Goal: Task Accomplishment & Management: Manage account settings

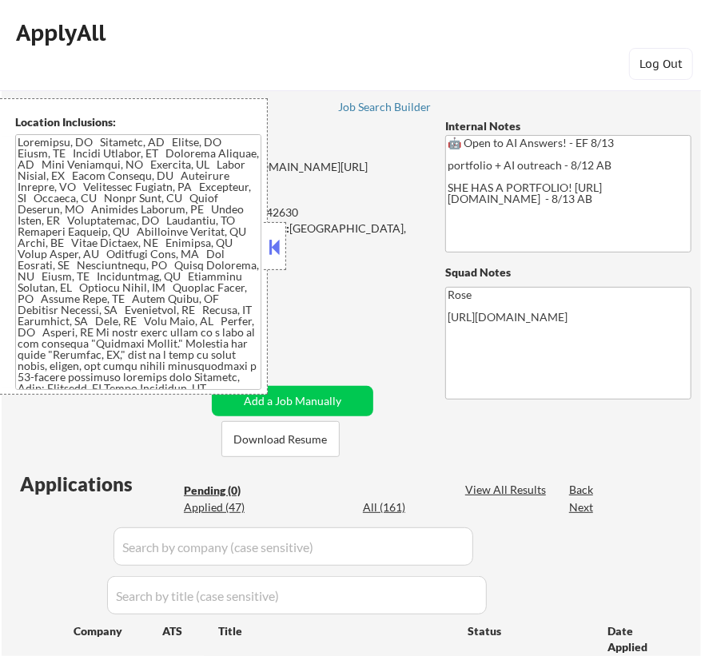
click at [270, 239] on button at bounding box center [275, 247] width 18 height 24
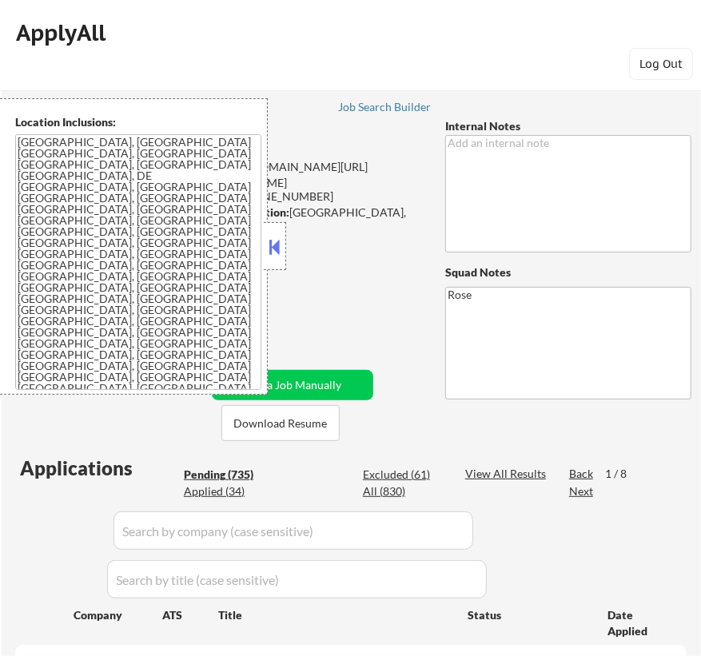
click at [274, 246] on button at bounding box center [275, 247] width 18 height 24
select select ""pending""
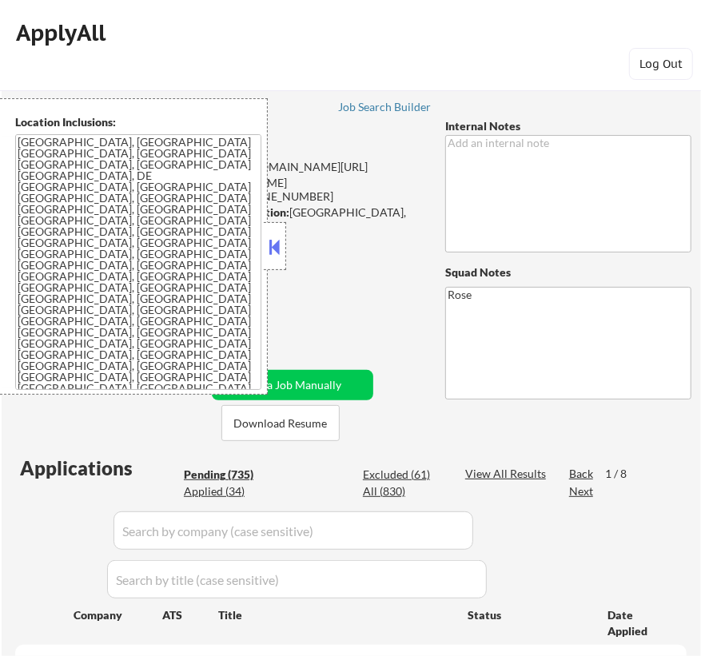
select select ""pending""
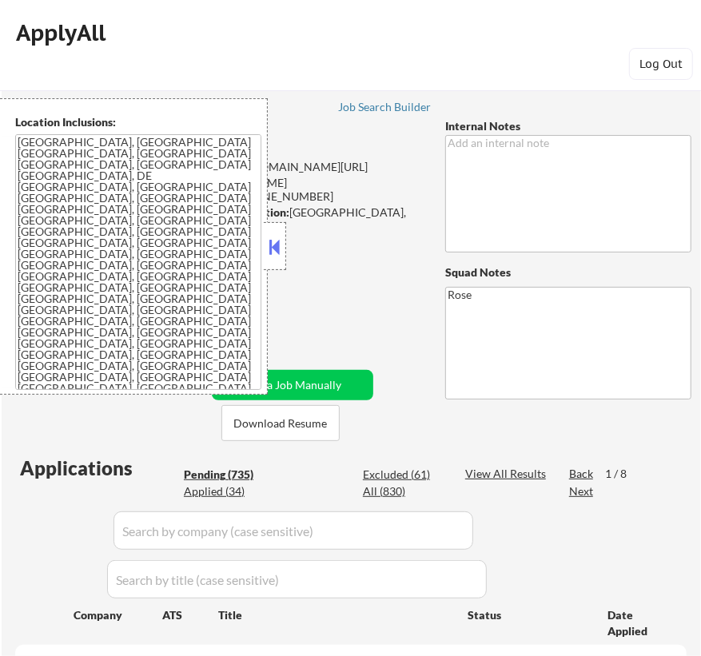
select select ""pending""
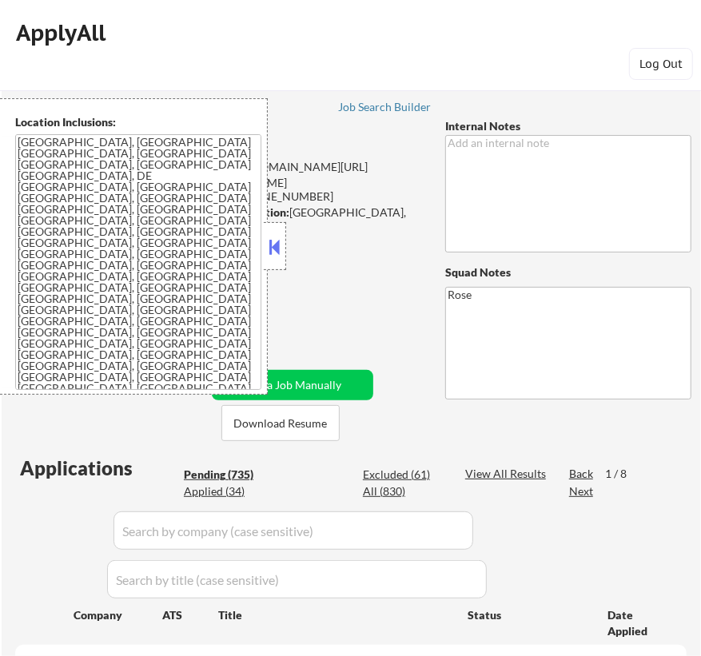
select select ""pending""
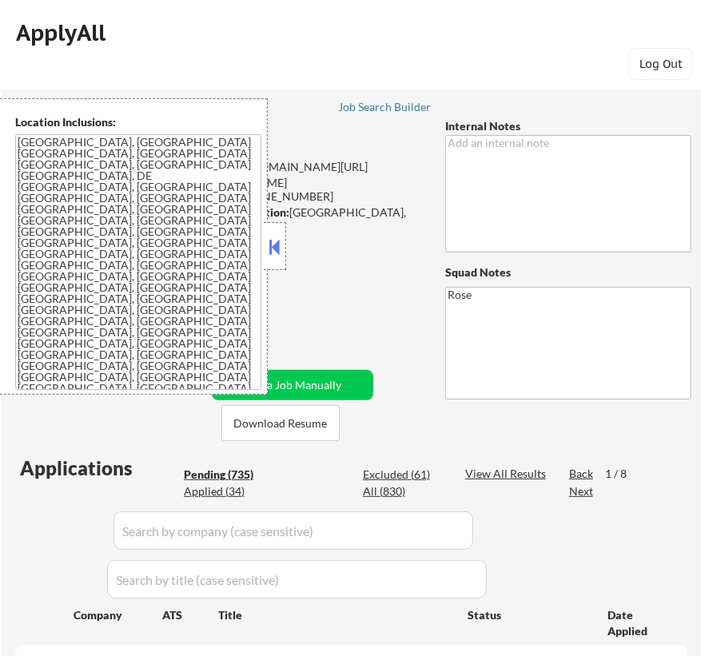
select select ""pending""
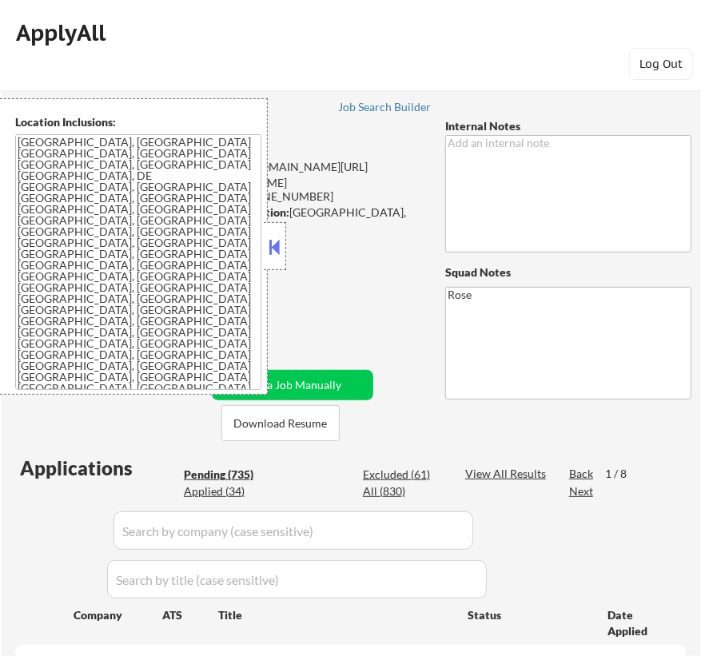
select select ""pending""
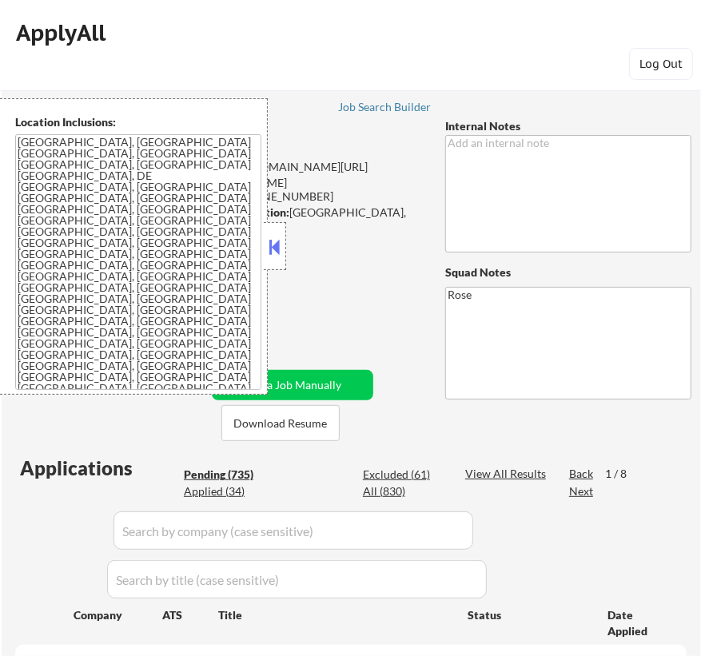
select select ""pending""
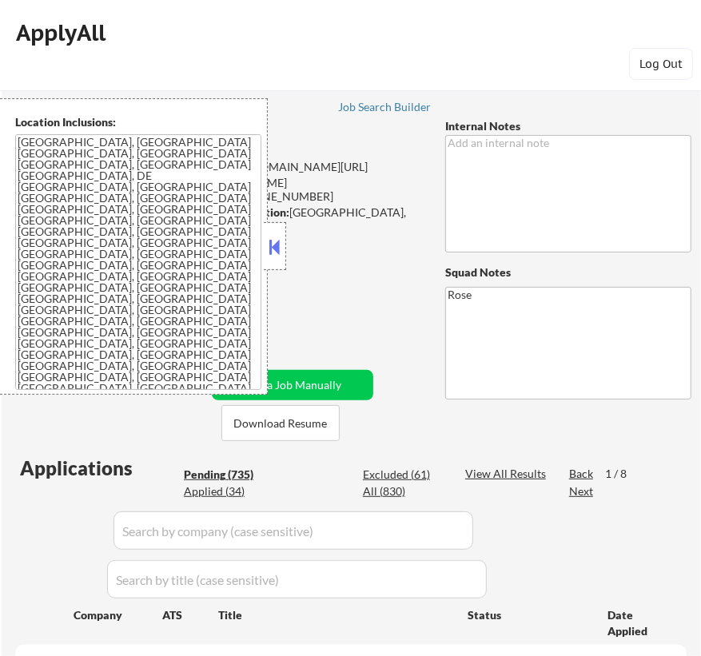
select select ""pending""
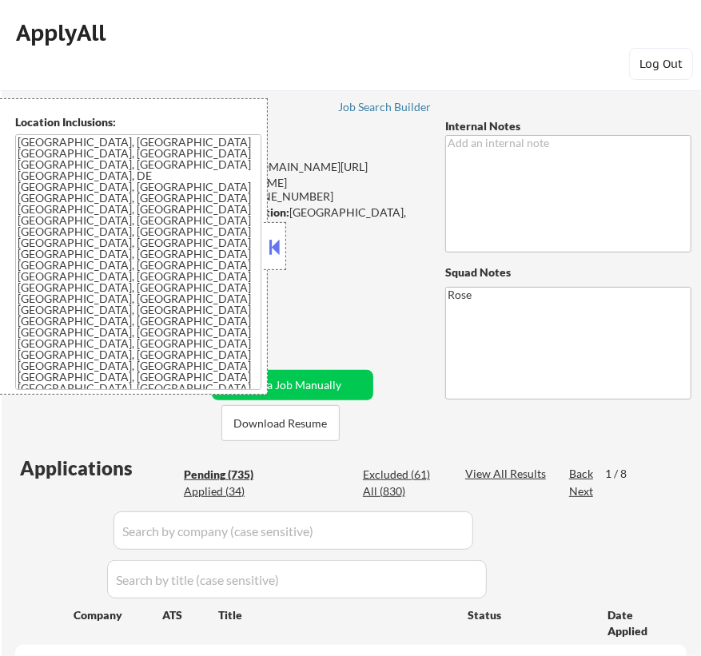
select select ""pending""
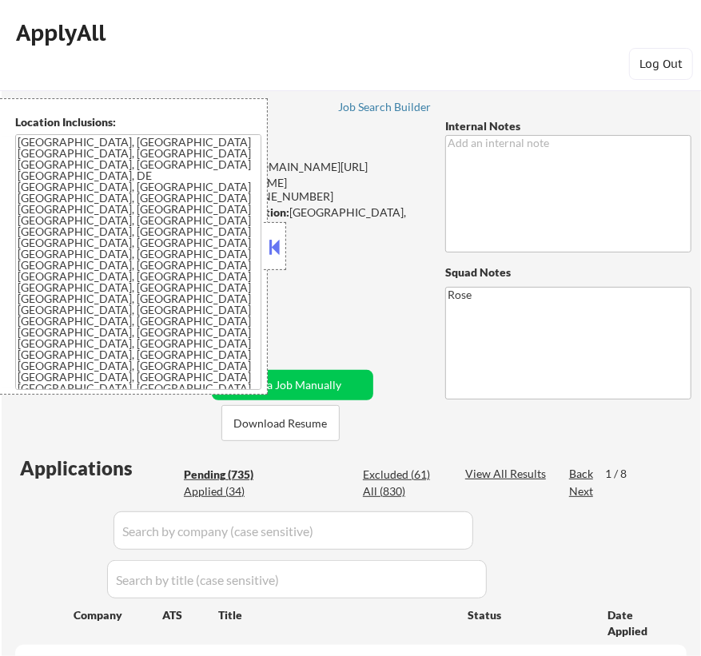
select select ""pending""
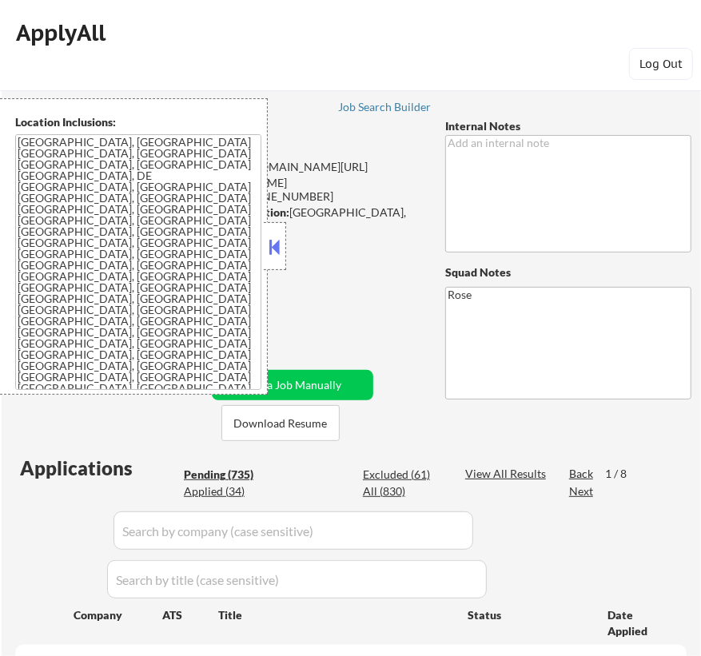
select select ""pending""
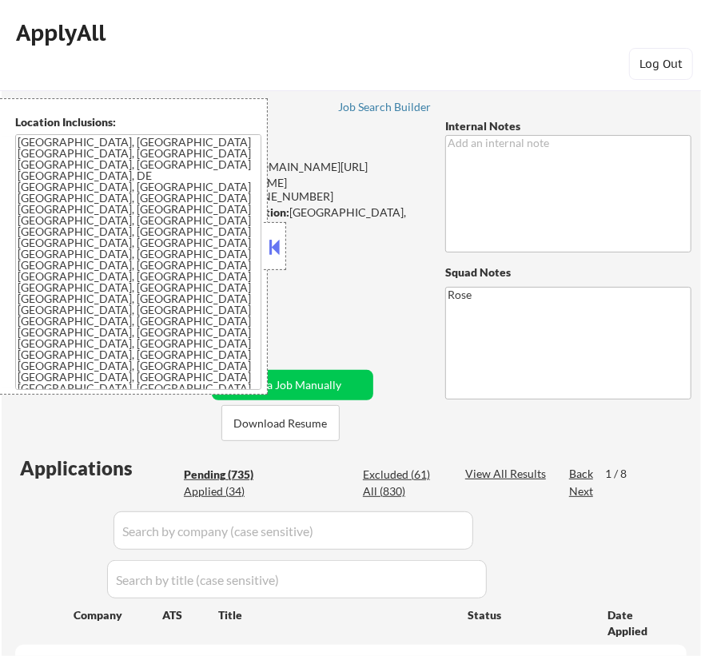
select select ""pending""
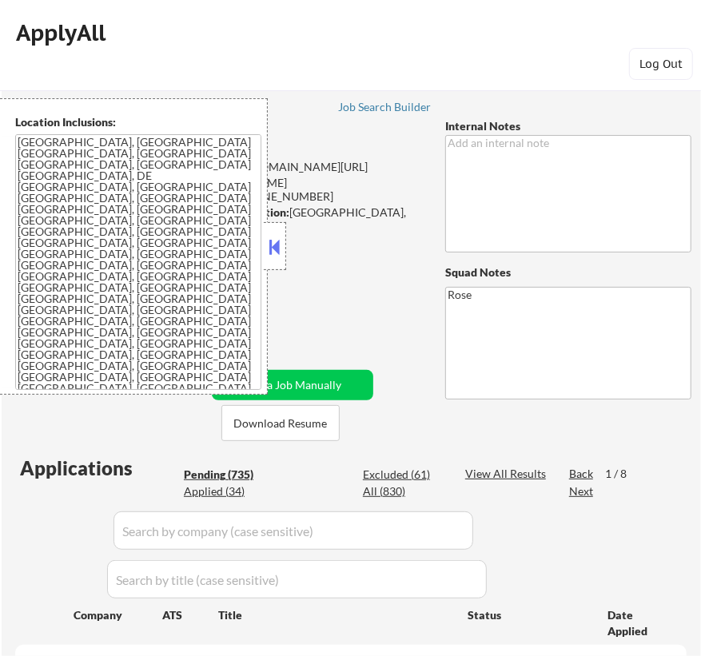
select select ""pending""
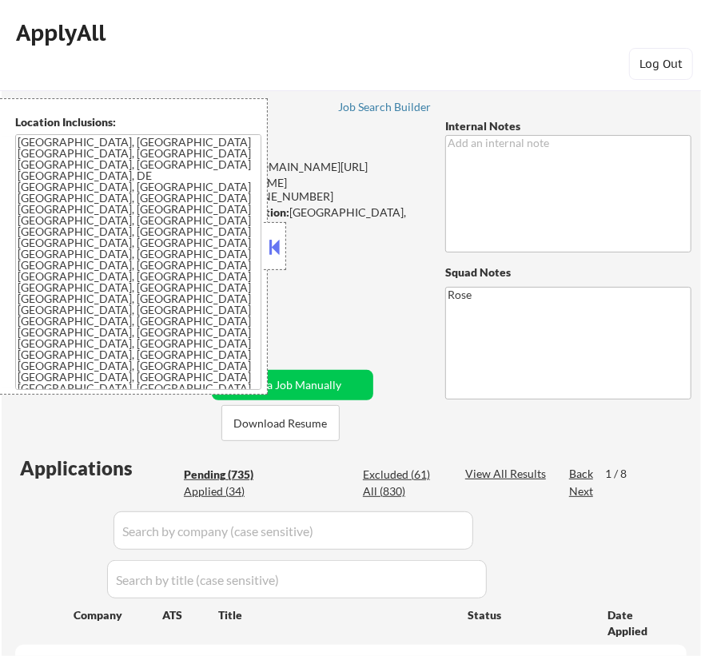
select select ""pending""
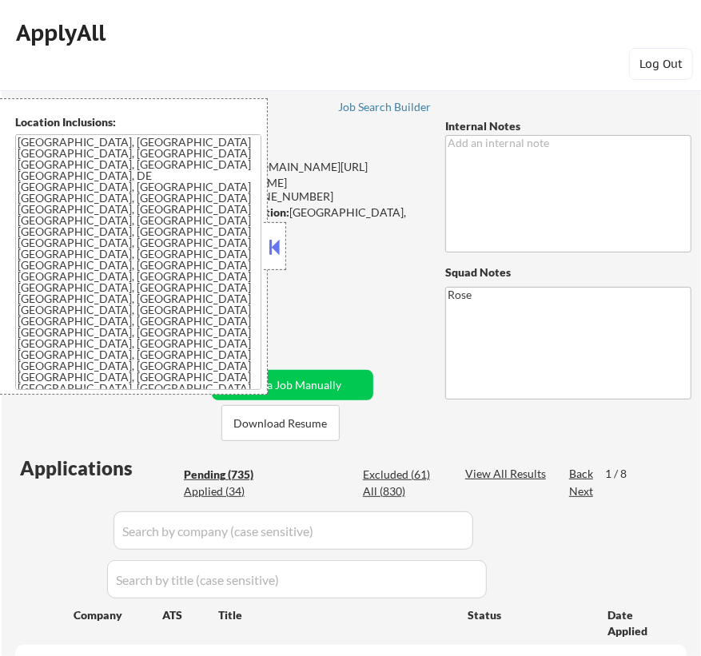
select select ""pending""
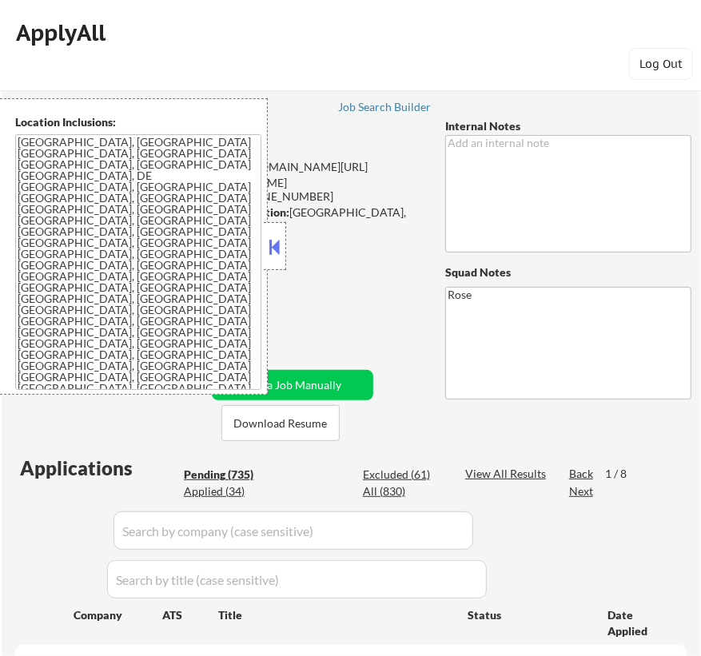
select select ""pending""
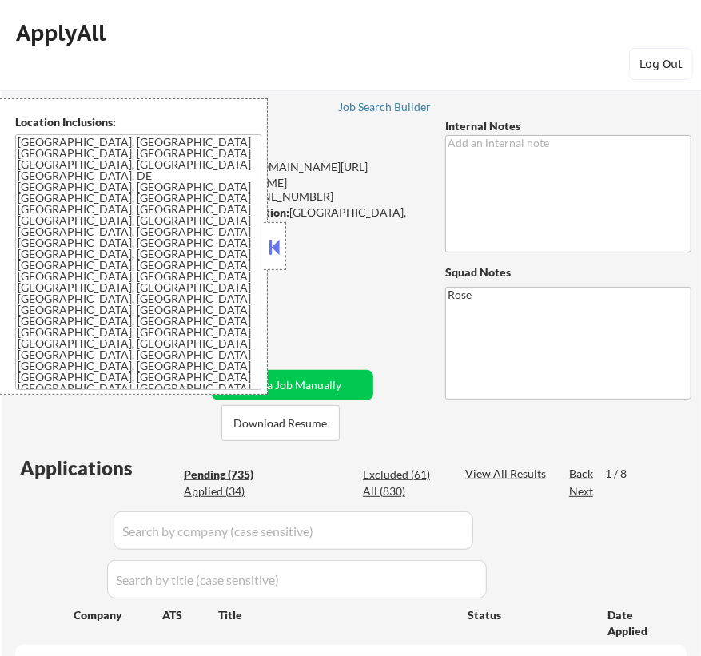
select select ""pending""
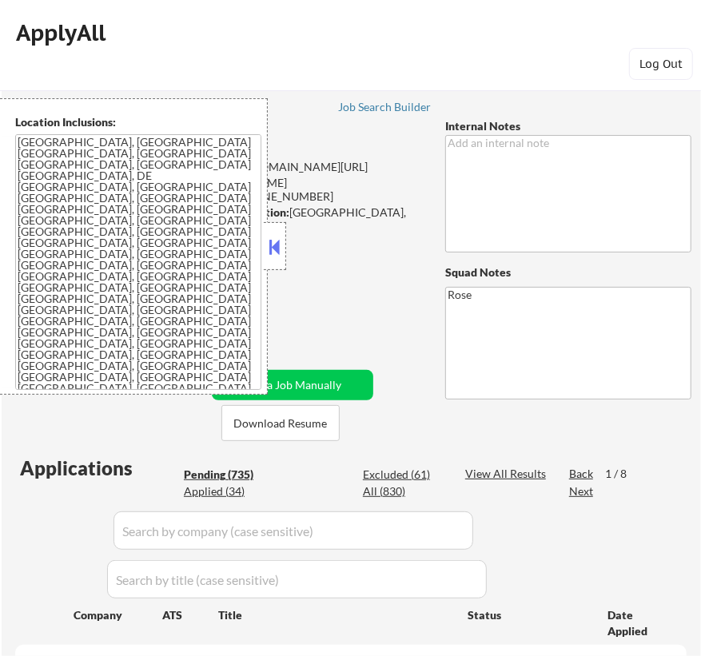
select select ""pending""
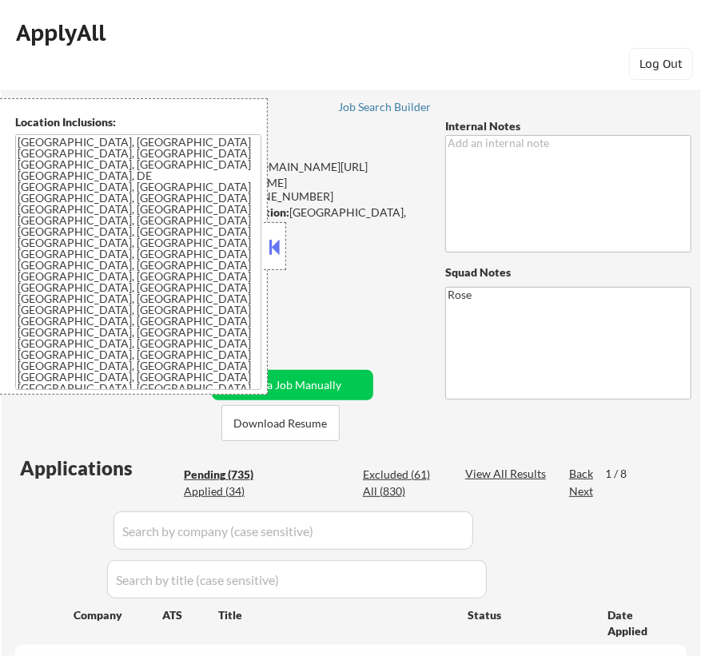
select select ""pending""
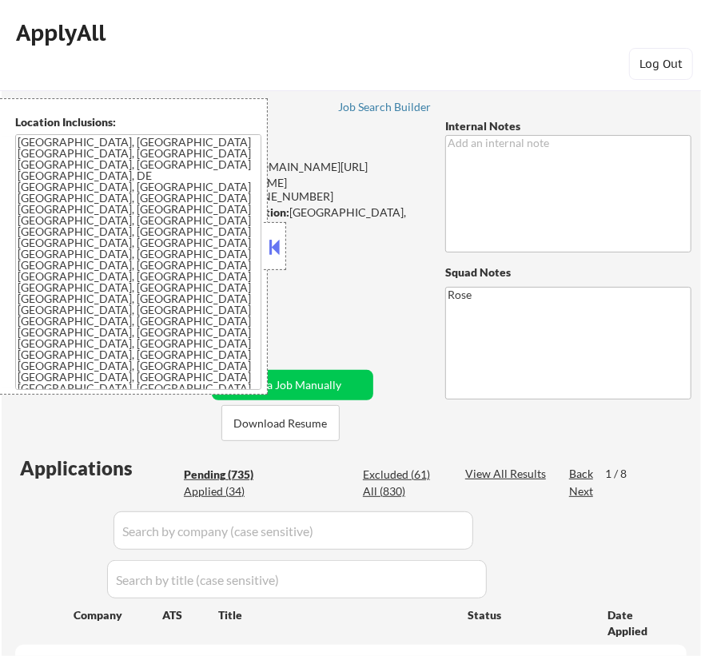
select select ""pending""
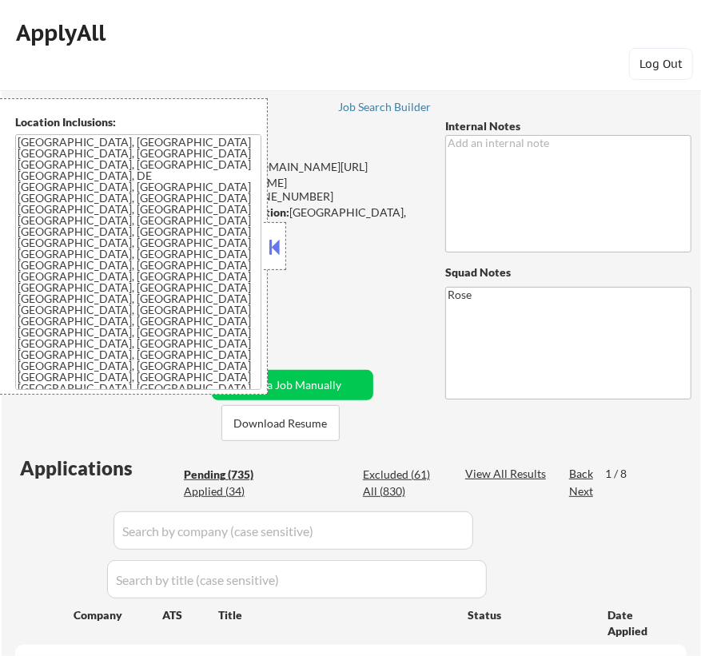
select select ""pending""
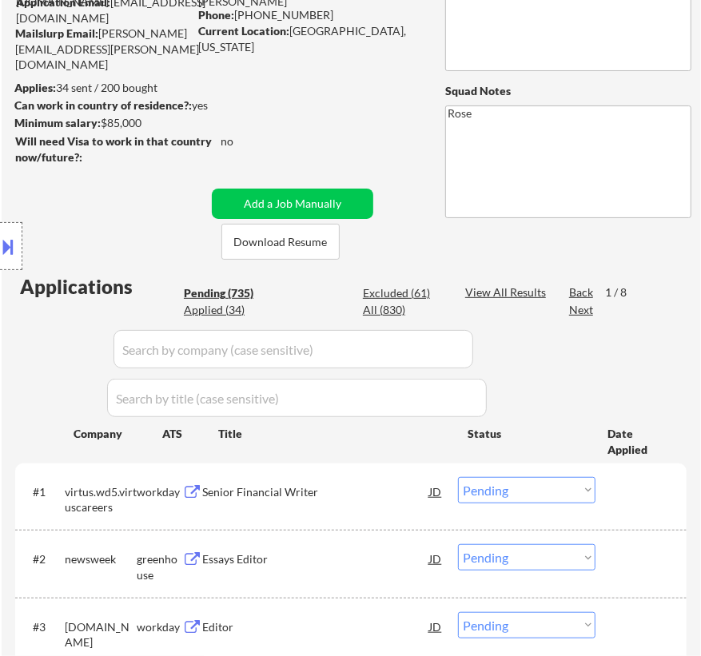
scroll to position [217, 0]
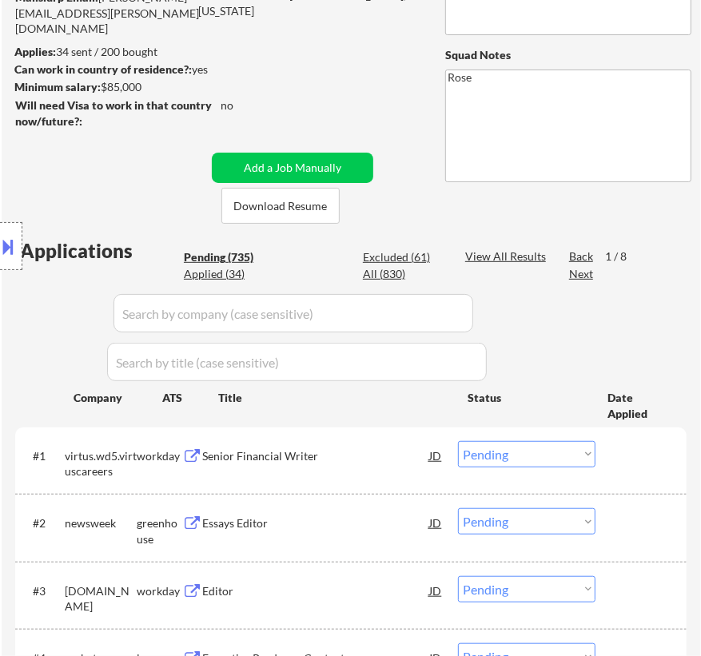
click at [367, 456] on div "Senior Financial Writer" at bounding box center [315, 456] width 227 height 16
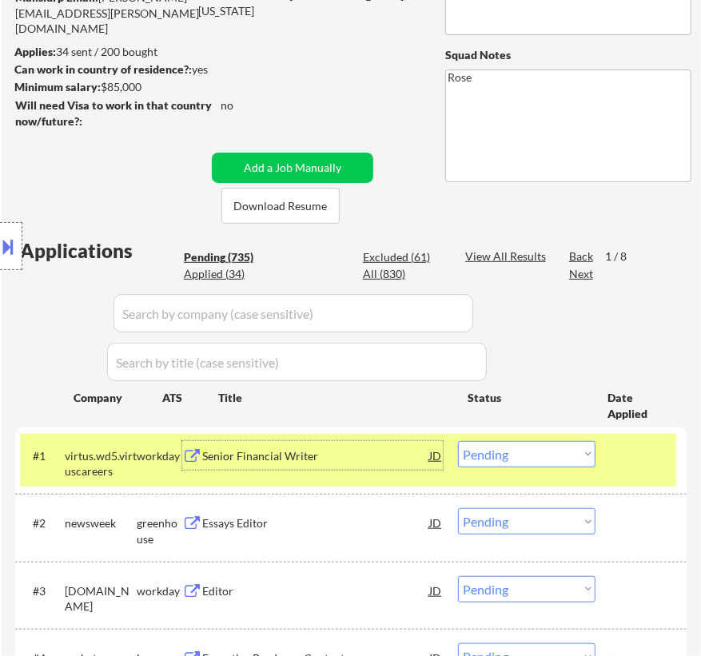
click at [539, 456] on select "Choose an option... Pending Applied Excluded (Questions) Excluded (Expired) Exc…" at bounding box center [526, 454] width 137 height 26
click at [458, 441] on select "Choose an option... Pending Applied Excluded (Questions) Excluded (Expired) Exc…" at bounding box center [526, 454] width 137 height 26
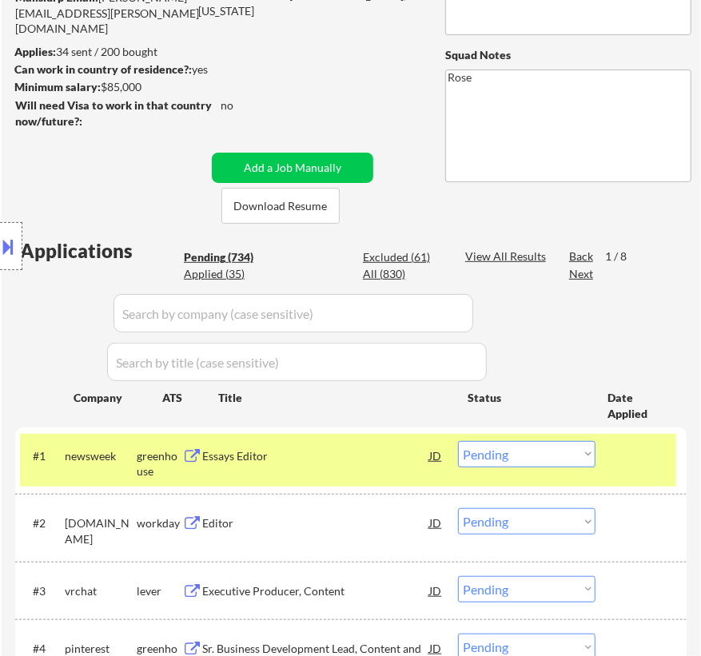
click at [358, 472] on div "#1 newsweek greenhouse Essays Editor JD Choose an option... Pending Applied Exc…" at bounding box center [348, 460] width 656 height 53
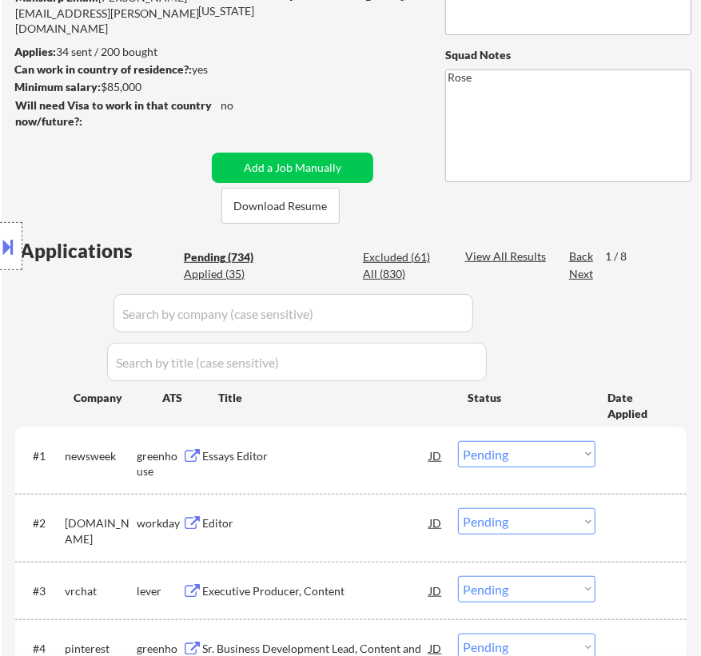
click at [372, 452] on div "Essays Editor" at bounding box center [315, 456] width 227 height 16
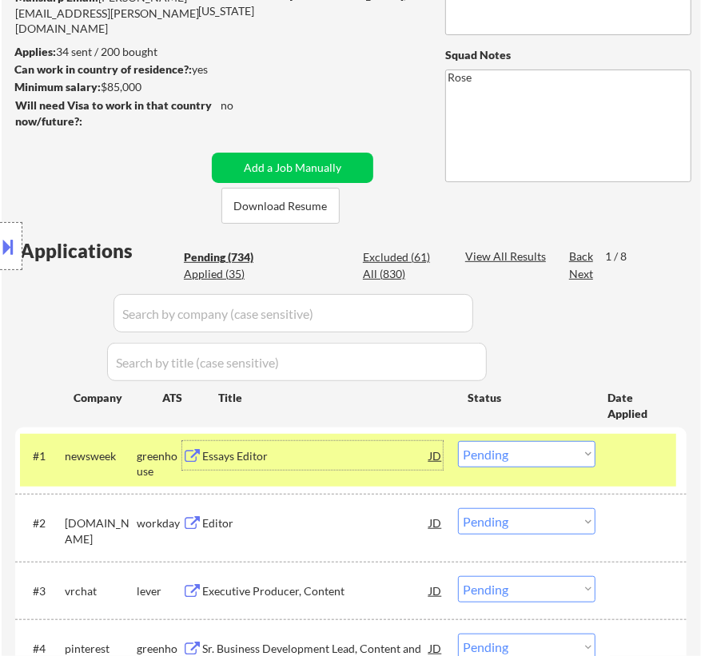
click at [555, 460] on select "Choose an option... Pending Applied Excluded (Questions) Excluded (Expired) Exc…" at bounding box center [526, 454] width 137 height 26
click at [458, 441] on select "Choose an option... Pending Applied Excluded (Questions) Excluded (Expired) Exc…" at bounding box center [526, 454] width 137 height 26
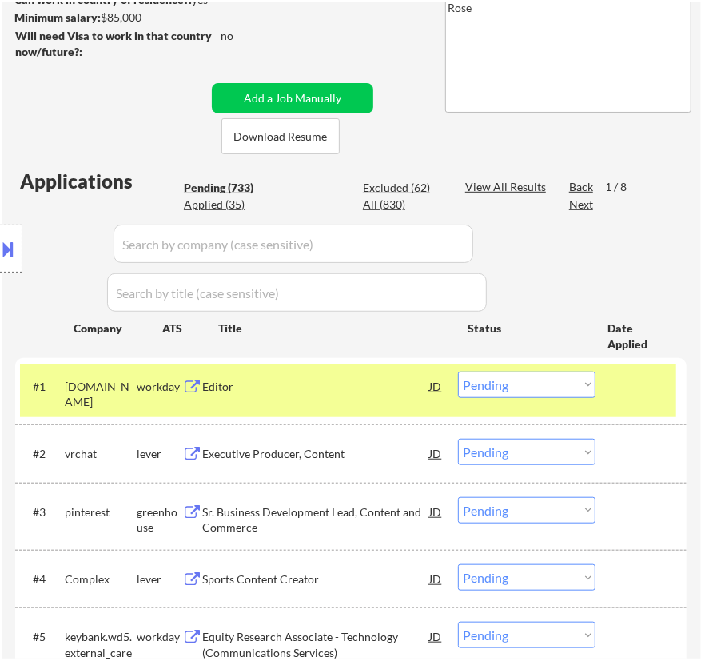
scroll to position [363, 0]
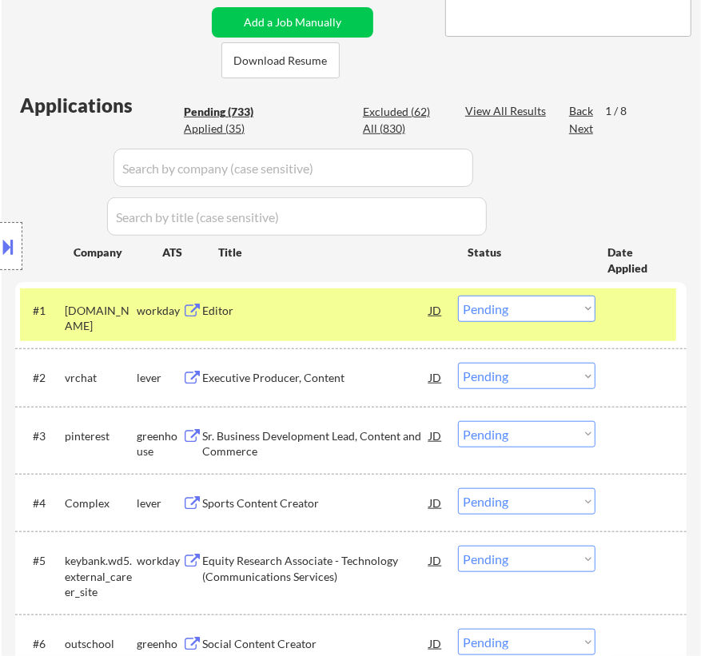
click at [380, 319] on div "Editor" at bounding box center [315, 310] width 227 height 29
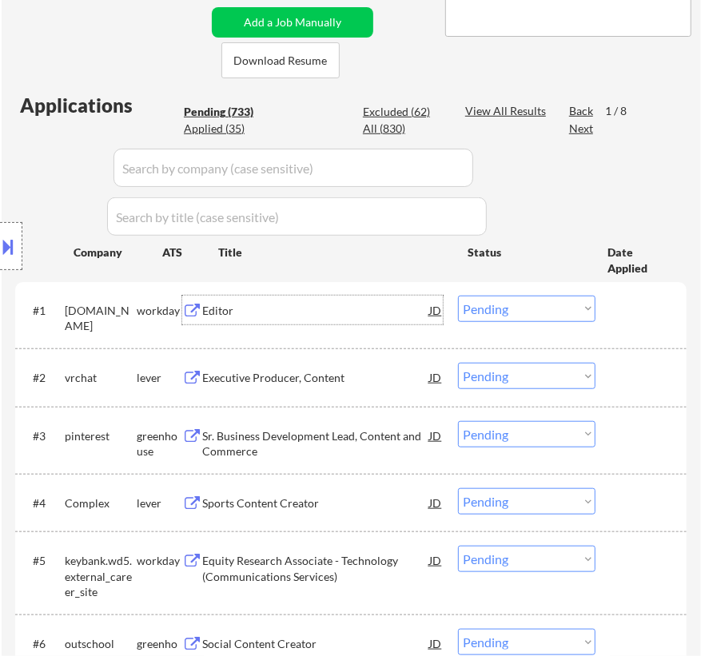
click at [528, 305] on select "Choose an option... Pending Applied Excluded (Questions) Excluded (Expired) Exc…" at bounding box center [526, 309] width 137 height 26
click at [458, 296] on select "Choose an option... Pending Applied Excluded (Questions) Excluded (Expired) Exc…" at bounding box center [526, 309] width 137 height 26
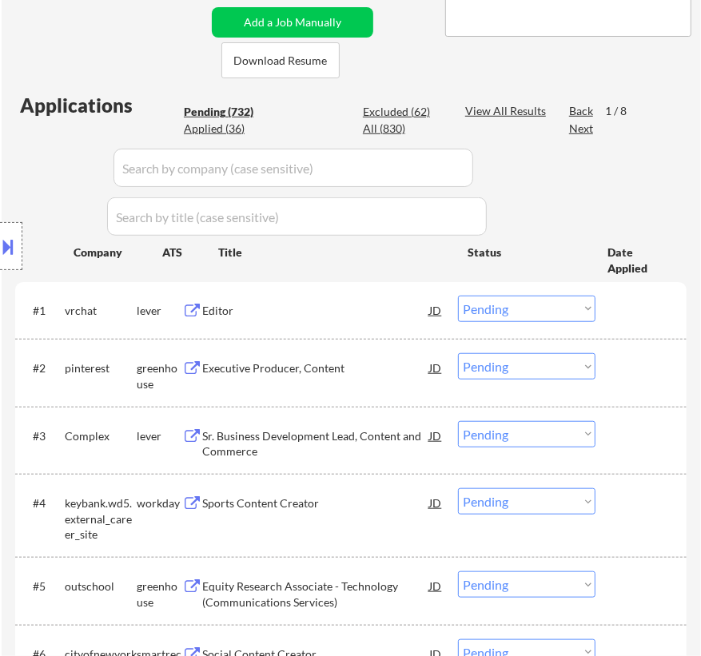
click at [346, 313] on div "Editor" at bounding box center [315, 311] width 227 height 16
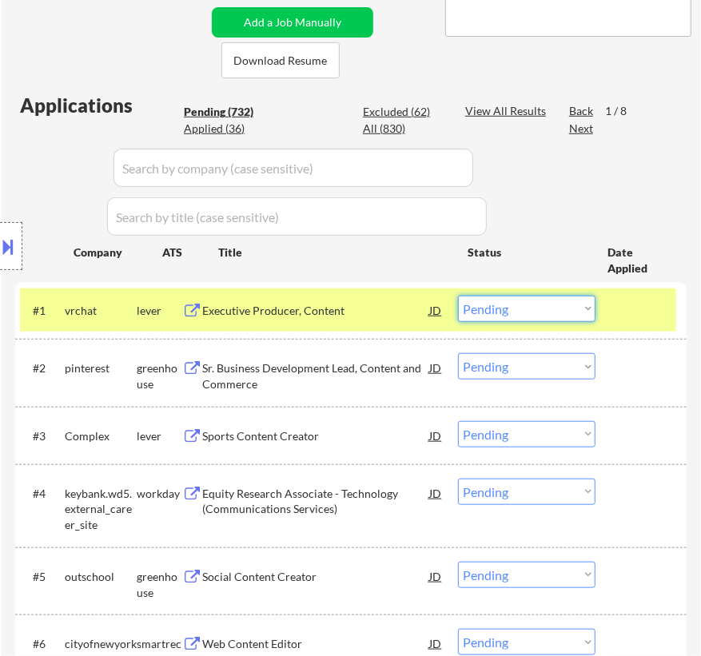
click at [543, 310] on select "Choose an option... Pending Applied Excluded (Questions) Excluded (Expired) Exc…" at bounding box center [526, 309] width 137 height 26
click at [458, 296] on select "Choose an option... Pending Applied Excluded (Questions) Excluded (Expired) Exc…" at bounding box center [526, 309] width 137 height 26
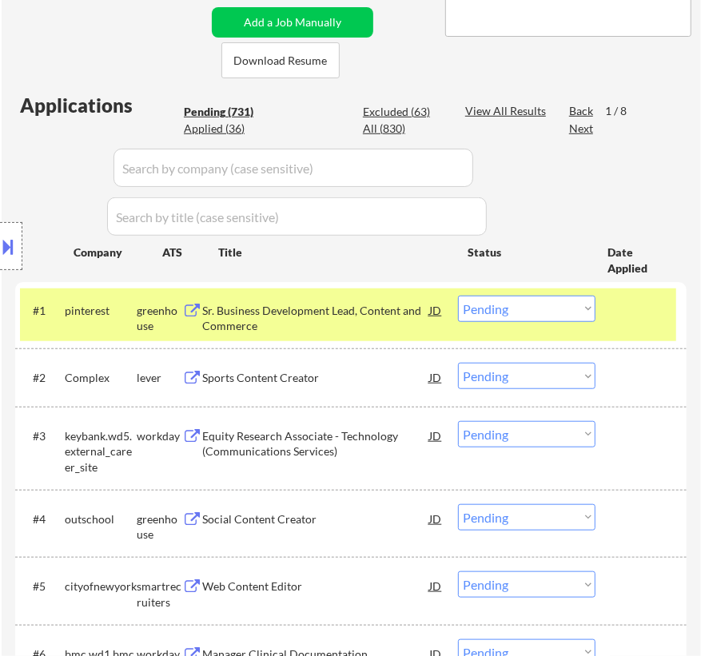
click at [350, 329] on div "Sr. Business Development Lead, Content and Commerce" at bounding box center [315, 318] width 227 height 31
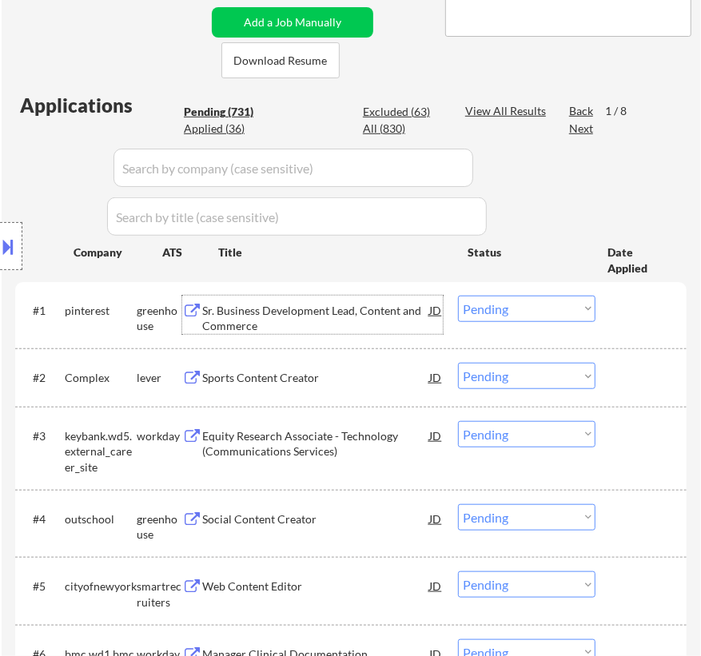
drag, startPoint x: 534, startPoint y: 310, endPoint x: 536, endPoint y: 318, distance: 8.3
click at [535, 310] on select "Choose an option... Pending Applied Excluded (Questions) Excluded (Expired) Exc…" at bounding box center [526, 309] width 137 height 26
click at [458, 296] on select "Choose an option... Pending Applied Excluded (Questions) Excluded (Expired) Exc…" at bounding box center [526, 309] width 137 height 26
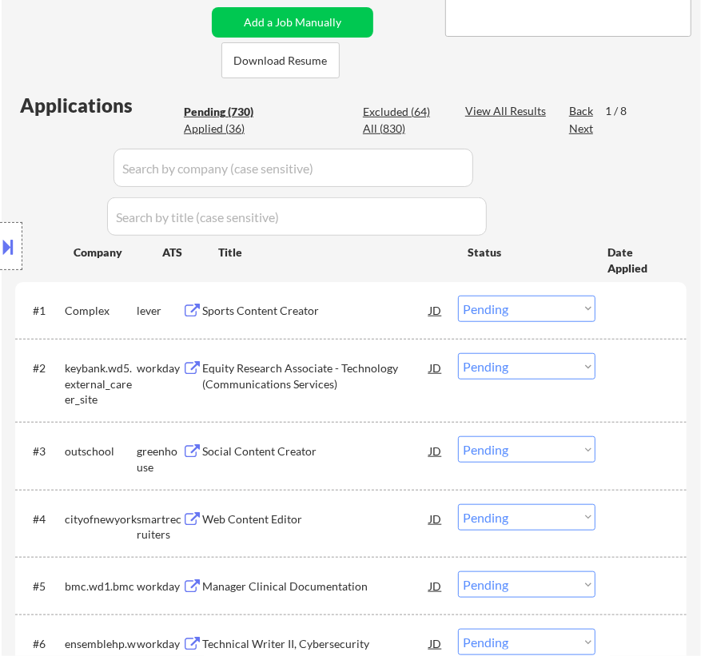
click at [369, 314] on div "Sports Content Creator" at bounding box center [315, 311] width 227 height 16
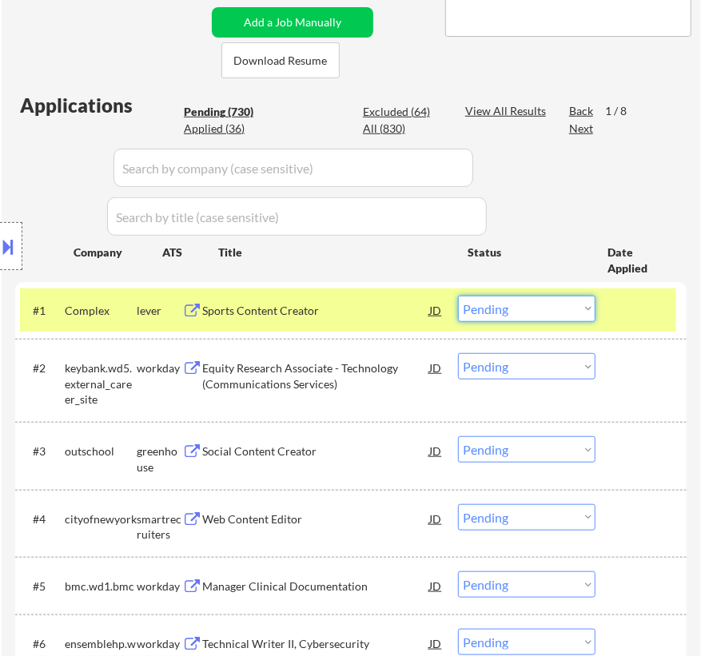
drag, startPoint x: 549, startPoint y: 309, endPoint x: 555, endPoint y: 319, distance: 11.1
click at [551, 308] on select "Choose an option... Pending Applied Excluded (Questions) Excluded (Expired) Exc…" at bounding box center [526, 309] width 137 height 26
click at [458, 296] on select "Choose an option... Pending Applied Excluded (Questions) Excluded (Expired) Exc…" at bounding box center [526, 309] width 137 height 26
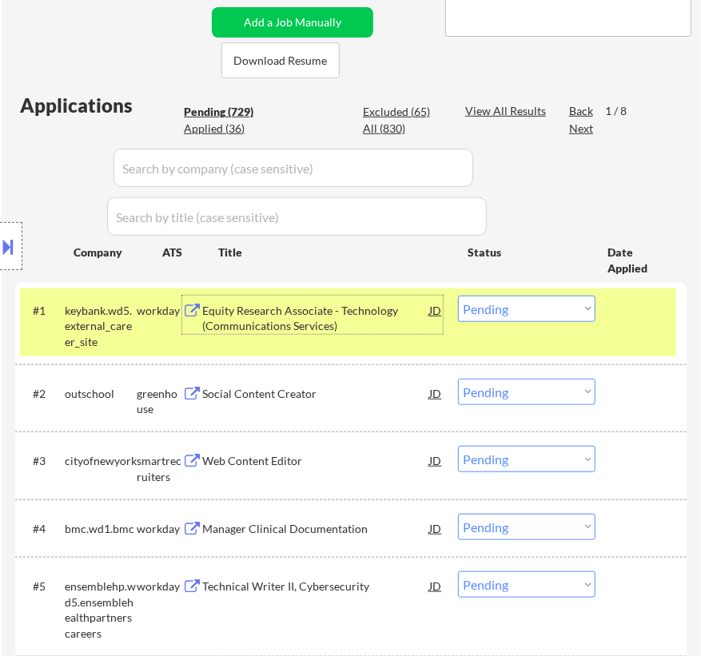
click at [398, 320] on div "Equity Research Associate - Technology (Communications Services)" at bounding box center [315, 318] width 227 height 31
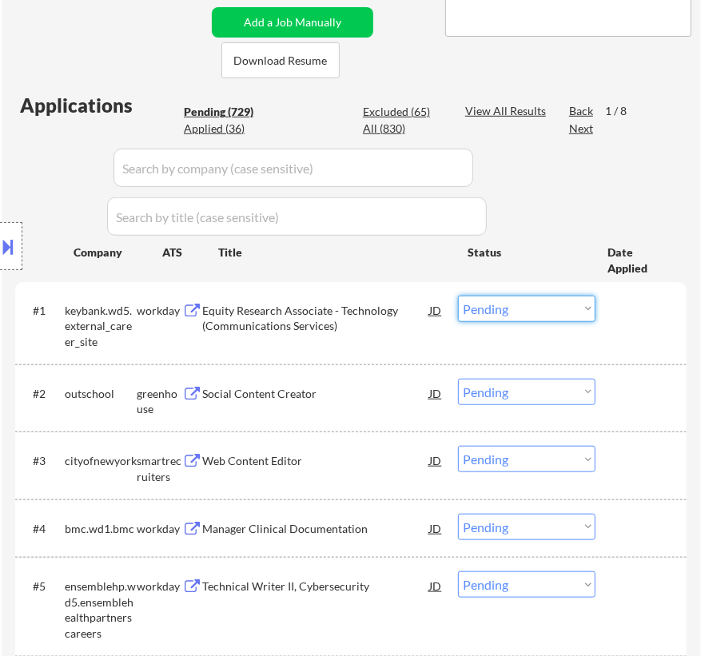
click at [501, 302] on select "Choose an option... Pending Applied Excluded (Questions) Excluded (Expired) Exc…" at bounding box center [526, 309] width 137 height 26
click at [458, 296] on select "Choose an option... Pending Applied Excluded (Questions) Excluded (Expired) Exc…" at bounding box center [526, 309] width 137 height 26
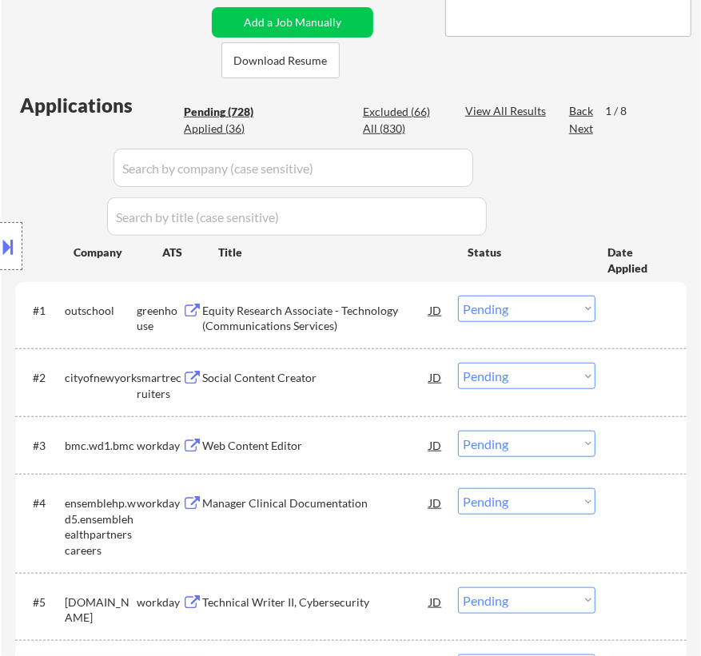
click at [360, 330] on div "Equity Research Associate - Technology (Communications Services)" at bounding box center [315, 318] width 227 height 31
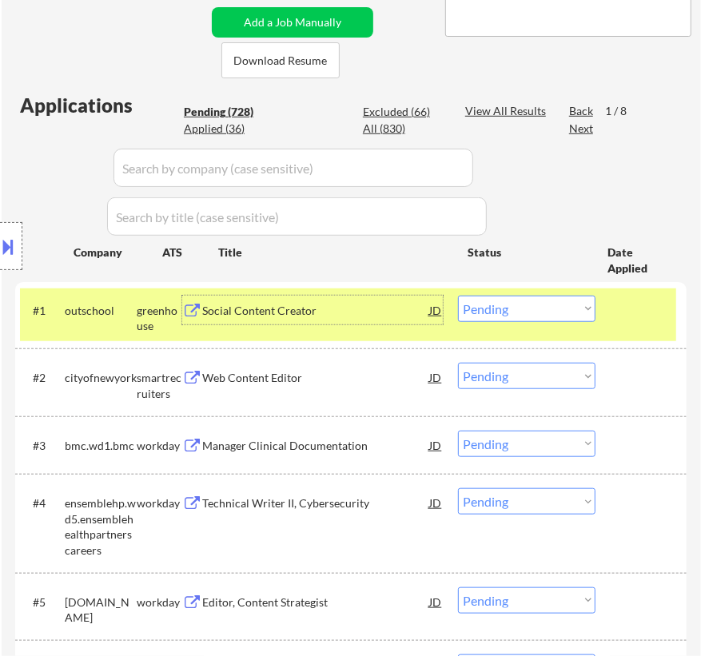
click at [499, 301] on select "Choose an option... Pending Applied Excluded (Questions) Excluded (Expired) Exc…" at bounding box center [526, 309] width 137 height 26
click at [458, 296] on select "Choose an option... Pending Applied Excluded (Questions) Excluded (Expired) Exc…" at bounding box center [526, 309] width 137 height 26
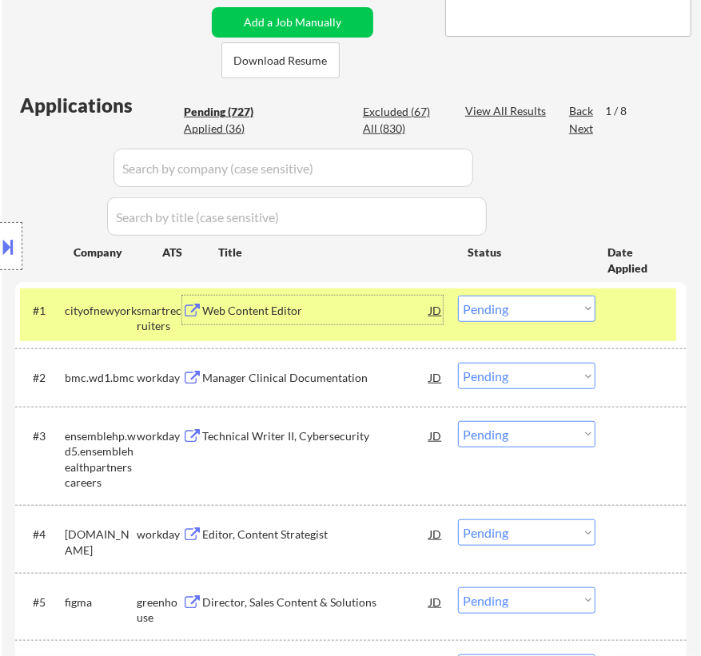
click at [353, 319] on div "Web Content Editor" at bounding box center [315, 310] width 227 height 29
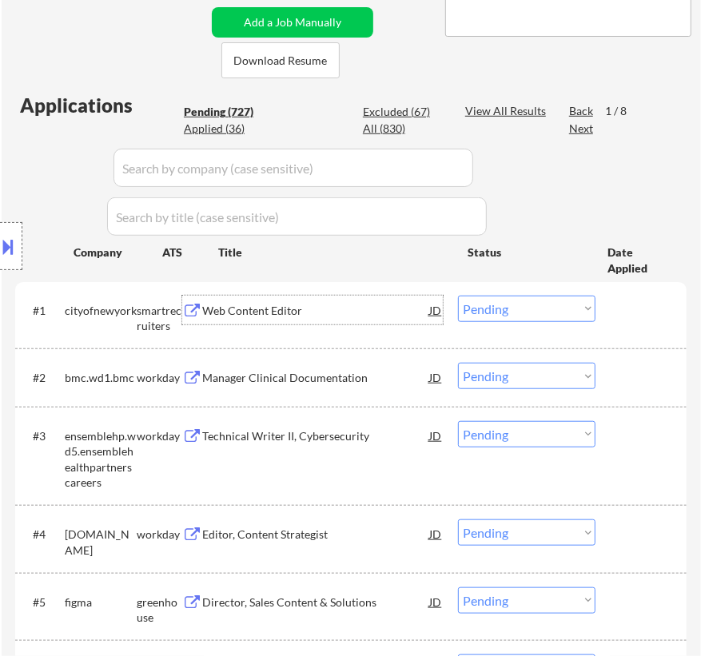
click at [510, 312] on select "Choose an option... Pending Applied Excluded (Questions) Excluded (Expired) Exc…" at bounding box center [526, 309] width 137 height 26
click at [458, 296] on select "Choose an option... Pending Applied Excluded (Questions) Excluded (Expired) Exc…" at bounding box center [526, 309] width 137 height 26
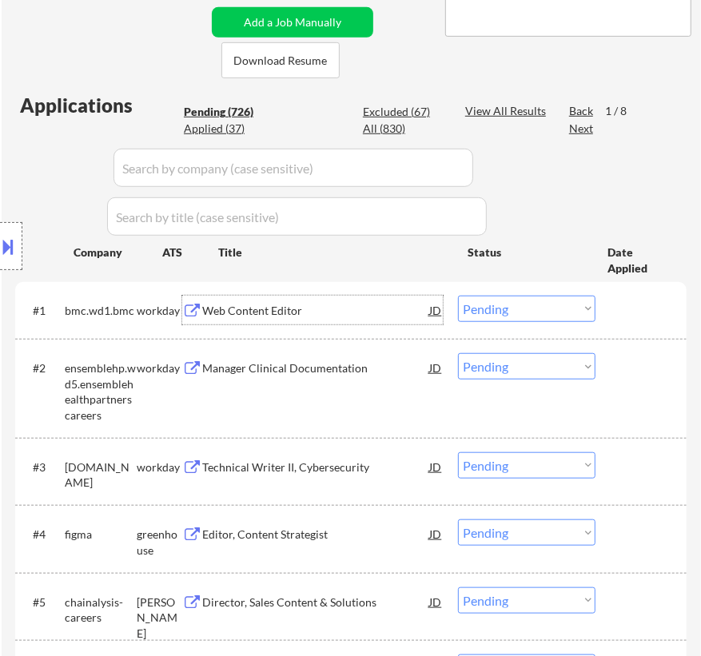
click at [358, 322] on div "Web Content Editor" at bounding box center [315, 310] width 227 height 29
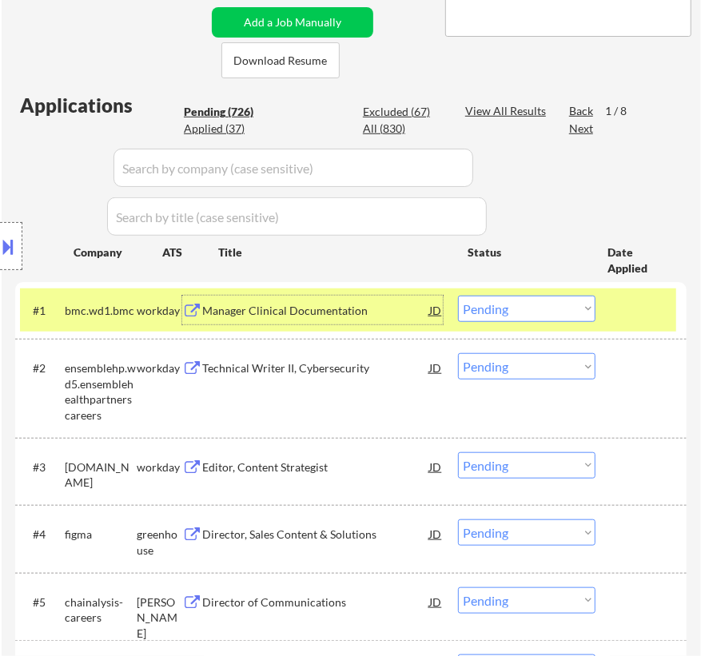
click at [585, 302] on select "Choose an option... Pending Applied Excluded (Questions) Excluded (Expired) Exc…" at bounding box center [526, 309] width 137 height 26
click at [458, 296] on select "Choose an option... Pending Applied Excluded (Questions) Excluded (Expired) Exc…" at bounding box center [526, 309] width 137 height 26
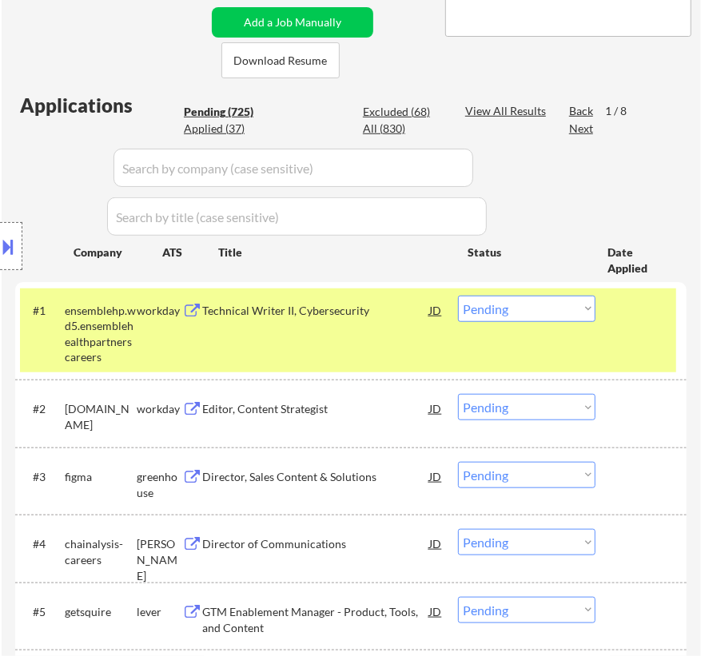
click at [383, 313] on div "Technical Writer II, Cybersecurity" at bounding box center [315, 311] width 227 height 16
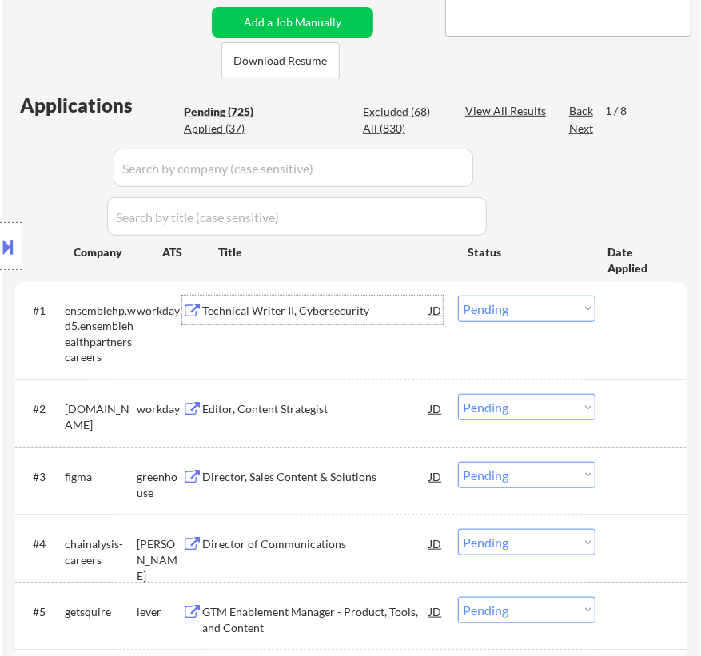
click at [573, 309] on select "Choose an option... Pending Applied Excluded (Questions) Excluded (Expired) Exc…" at bounding box center [526, 309] width 137 height 26
click at [458, 296] on select "Choose an option... Pending Applied Excluded (Questions) Excluded (Expired) Exc…" at bounding box center [526, 309] width 137 height 26
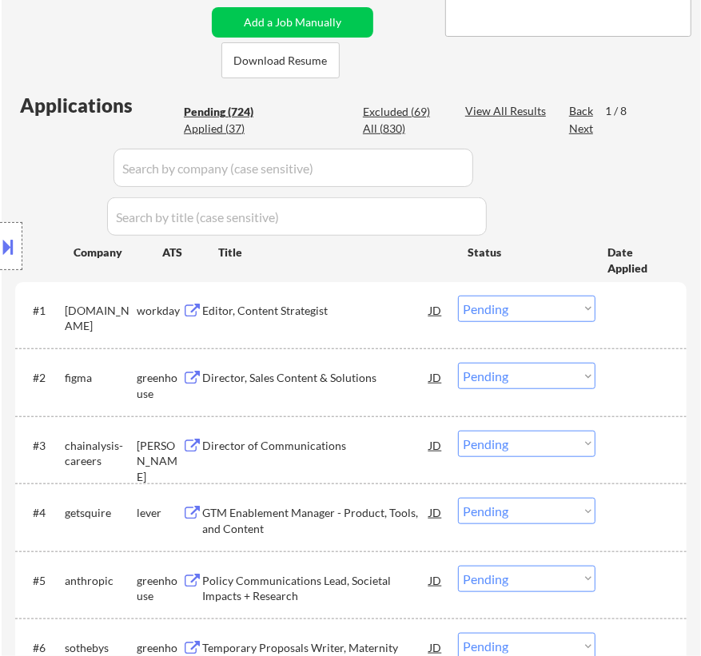
click at [324, 316] on div "Editor, Content Strategist" at bounding box center [315, 311] width 227 height 16
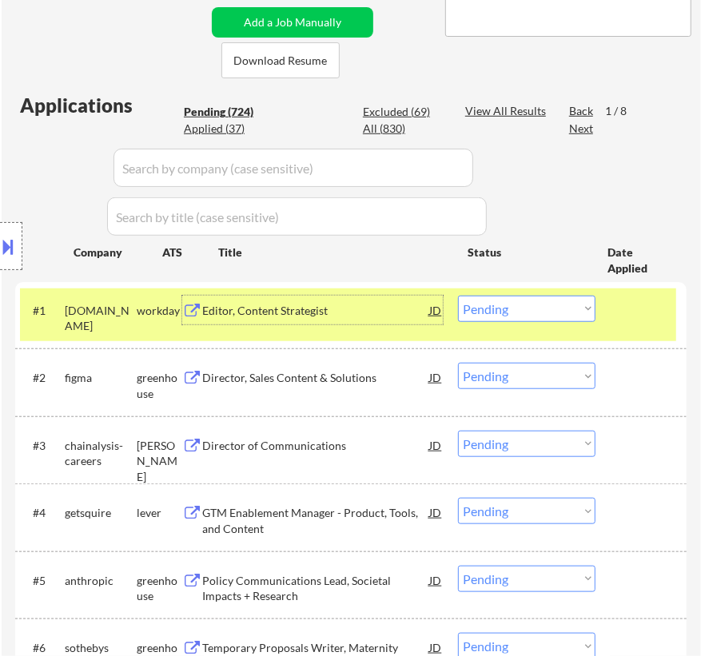
click at [521, 304] on select "Choose an option... Pending Applied Excluded (Questions) Excluded (Expired) Exc…" at bounding box center [526, 309] width 137 height 26
click at [458, 296] on select "Choose an option... Pending Applied Excluded (Questions) Excluded (Expired) Exc…" at bounding box center [526, 309] width 137 height 26
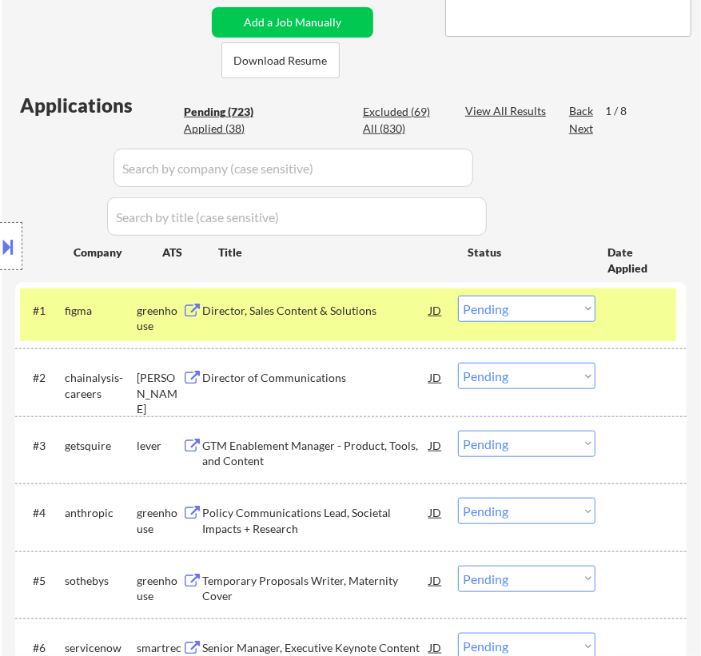
click at [377, 328] on div "#1 figma greenhouse Director, Sales Content & Solutions JD Choose an option... …" at bounding box center [348, 314] width 656 height 53
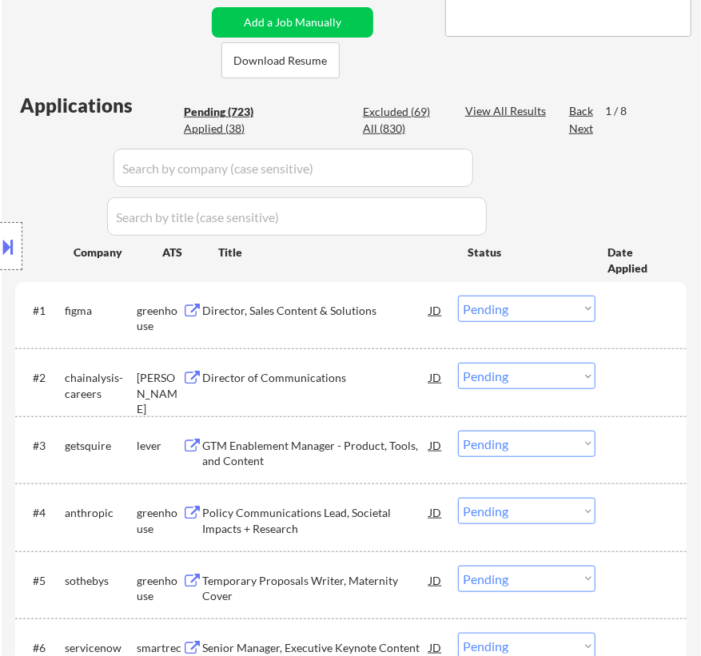
click at [394, 317] on div "Director, Sales Content & Solutions" at bounding box center [315, 311] width 227 height 16
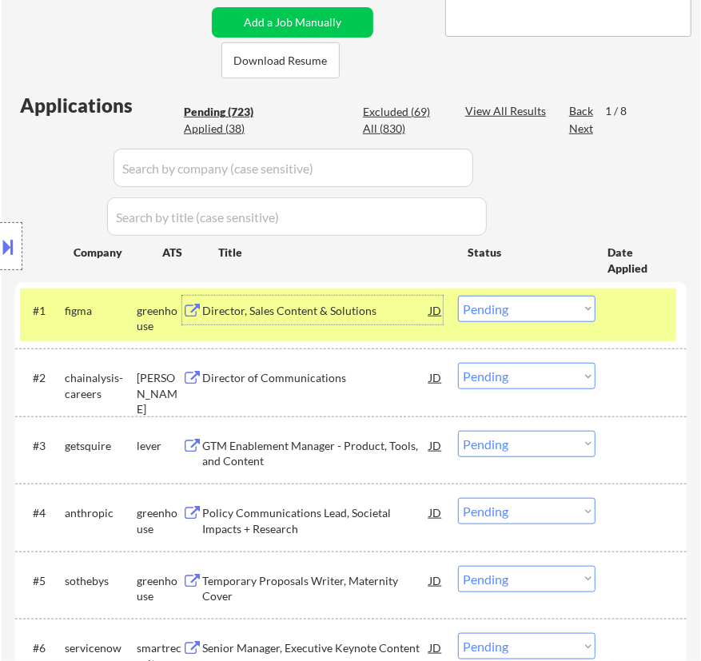
click at [569, 313] on select "Choose an option... Pending Applied Excluded (Questions) Excluded (Expired) Exc…" at bounding box center [526, 309] width 137 height 26
click at [458, 296] on select "Choose an option... Pending Applied Excluded (Questions) Excluded (Expired) Exc…" at bounding box center [526, 309] width 137 height 26
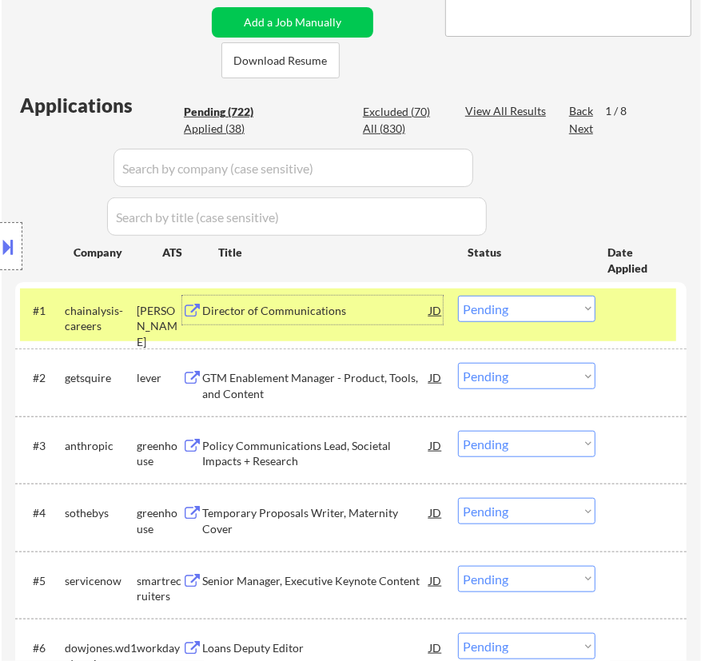
click at [380, 316] on div "Director of Communications" at bounding box center [315, 311] width 227 height 16
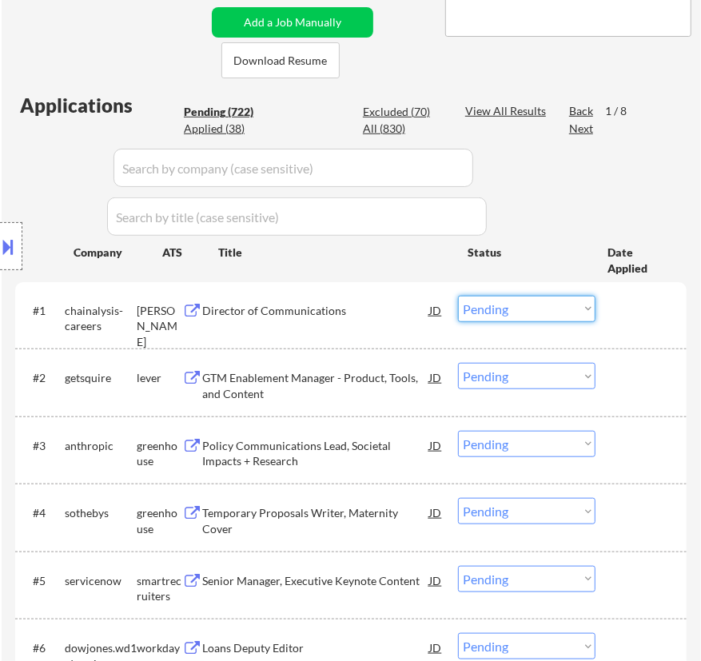
click at [535, 310] on select "Choose an option... Pending Applied Excluded (Questions) Excluded (Expired) Exc…" at bounding box center [526, 309] width 137 height 26
click at [458, 296] on select "Choose an option... Pending Applied Excluded (Questions) Excluded (Expired) Exc…" at bounding box center [526, 309] width 137 height 26
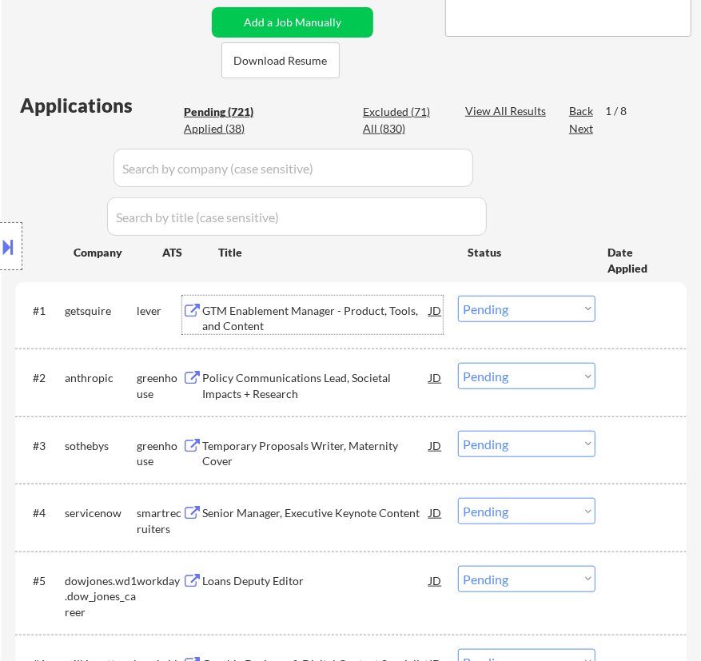
click at [375, 312] on div "GTM Enablement Manager - Product, Tools, and Content" at bounding box center [315, 318] width 227 height 31
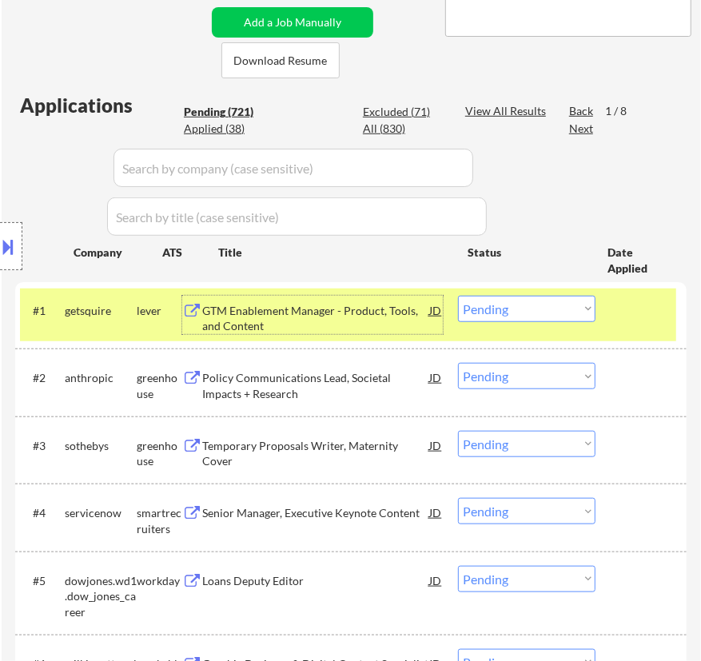
drag, startPoint x: 576, startPoint y: 309, endPoint x: 576, endPoint y: 319, distance: 9.6
click at [576, 309] on select "Choose an option... Pending Applied Excluded (Questions) Excluded (Expired) Exc…" at bounding box center [526, 309] width 137 height 26
click at [458, 296] on select "Choose an option... Pending Applied Excluded (Questions) Excluded (Expired) Exc…" at bounding box center [526, 309] width 137 height 26
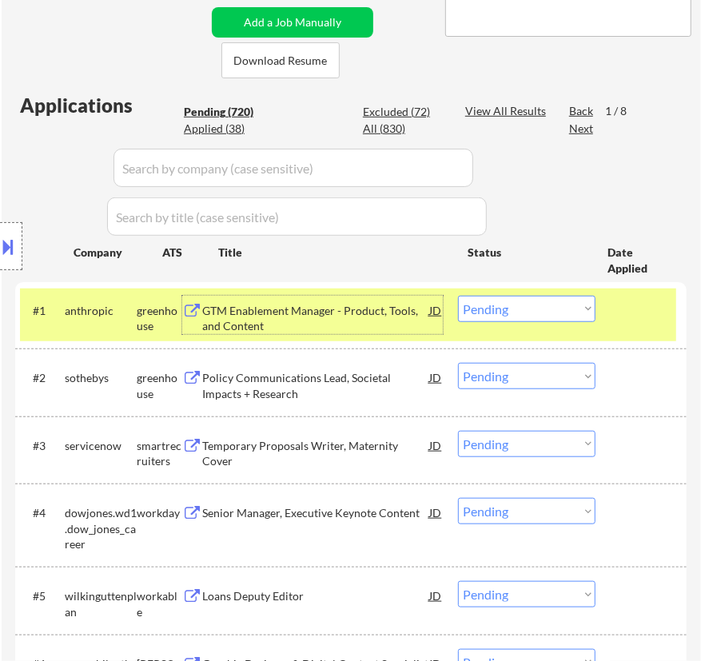
click at [385, 315] on div "GTM Enablement Manager - Product, Tools, and Content" at bounding box center [315, 318] width 227 height 31
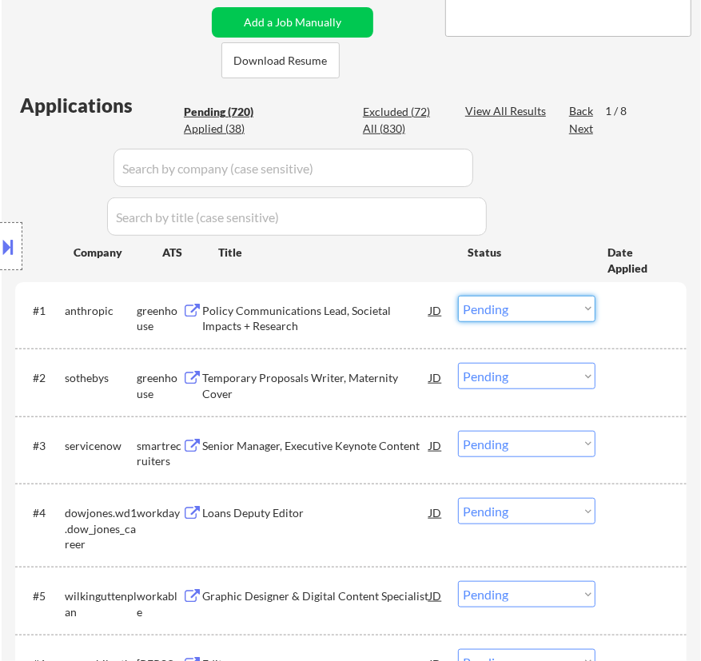
click at [497, 303] on select "Choose an option... Pending Applied Excluded (Questions) Excluded (Expired) Exc…" at bounding box center [526, 309] width 137 height 26
click at [458, 296] on select "Choose an option... Pending Applied Excluded (Questions) Excluded (Expired) Exc…" at bounding box center [526, 309] width 137 height 26
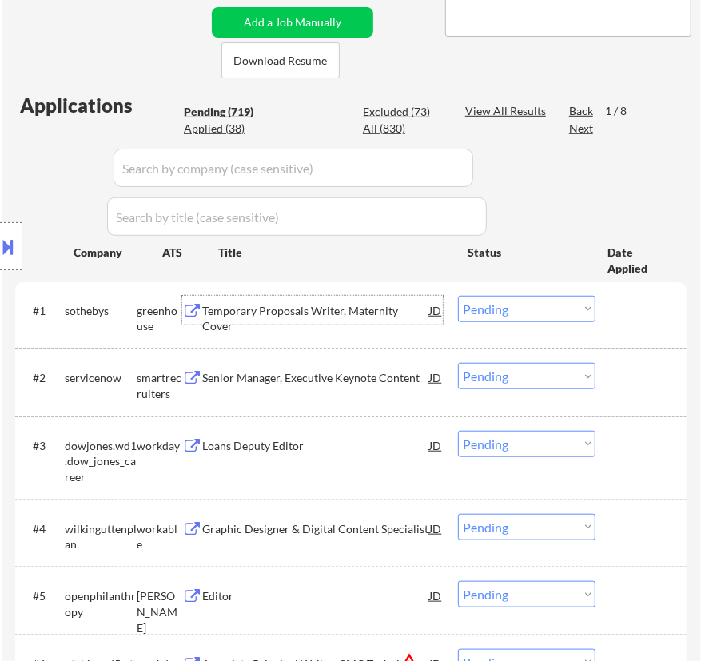
click at [396, 320] on div "Temporary Proposals Writer, Maternity Cover" at bounding box center [315, 310] width 227 height 29
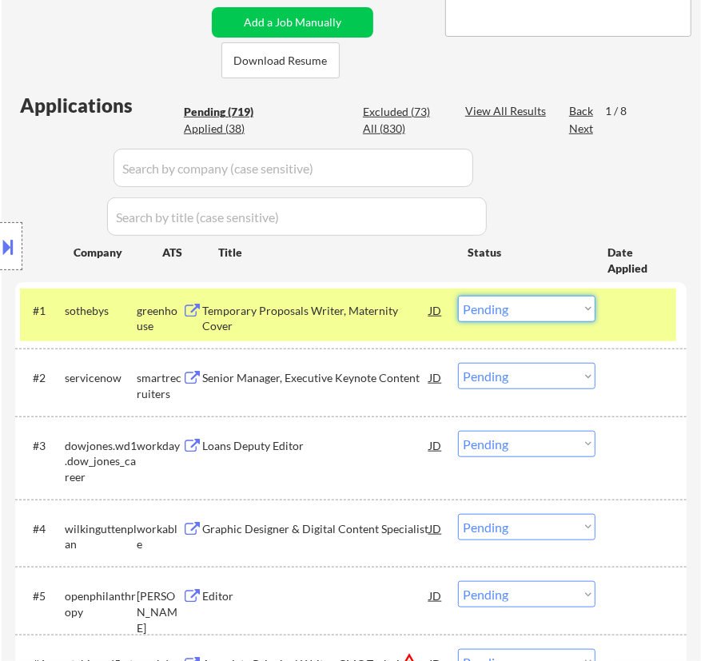
click at [567, 310] on select "Choose an option... Pending Applied Excluded (Questions) Excluded (Expired) Exc…" at bounding box center [526, 309] width 137 height 26
click at [458, 296] on select "Choose an option... Pending Applied Excluded (Questions) Excluded (Expired) Exc…" at bounding box center [526, 309] width 137 height 26
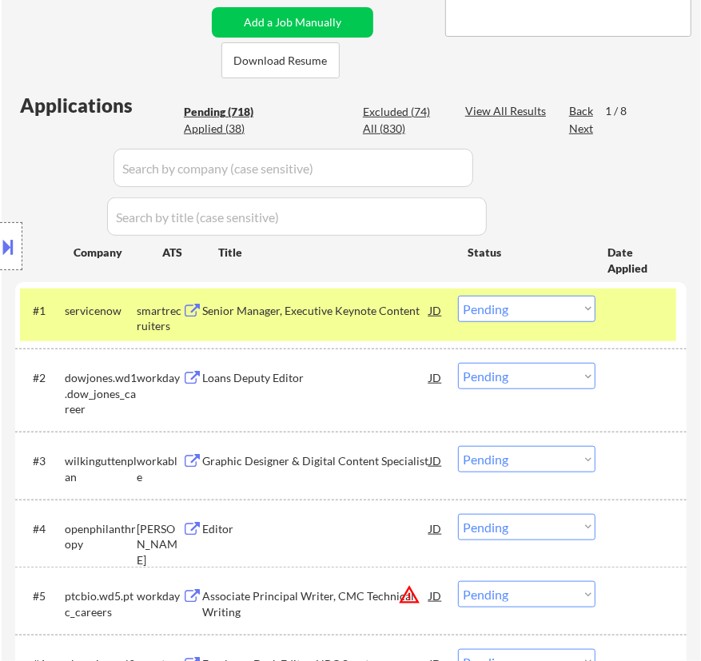
click at [376, 323] on div "Senior Manager, Executive Keynote Content" at bounding box center [315, 310] width 227 height 29
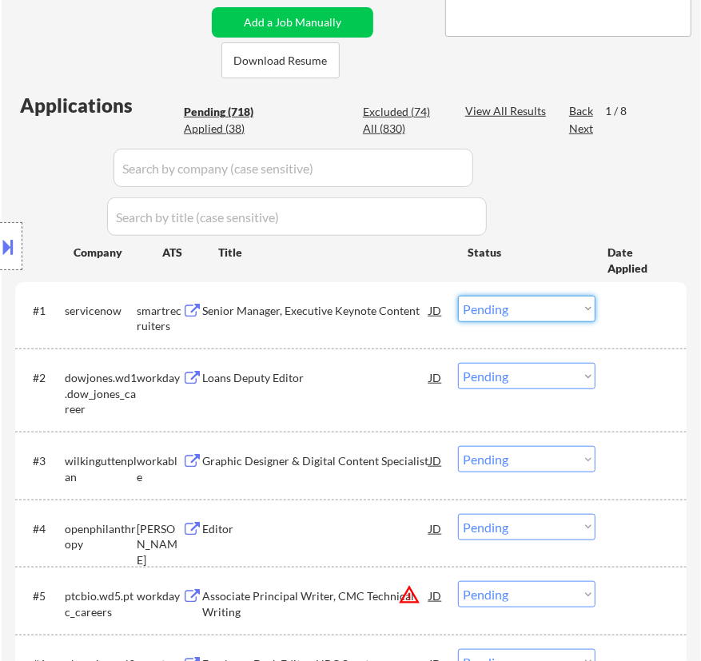
click at [517, 308] on select "Choose an option... Pending Applied Excluded (Questions) Excluded (Expired) Exc…" at bounding box center [526, 309] width 137 height 26
click at [458, 296] on select "Choose an option... Pending Applied Excluded (Questions) Excluded (Expired) Exc…" at bounding box center [526, 309] width 137 height 26
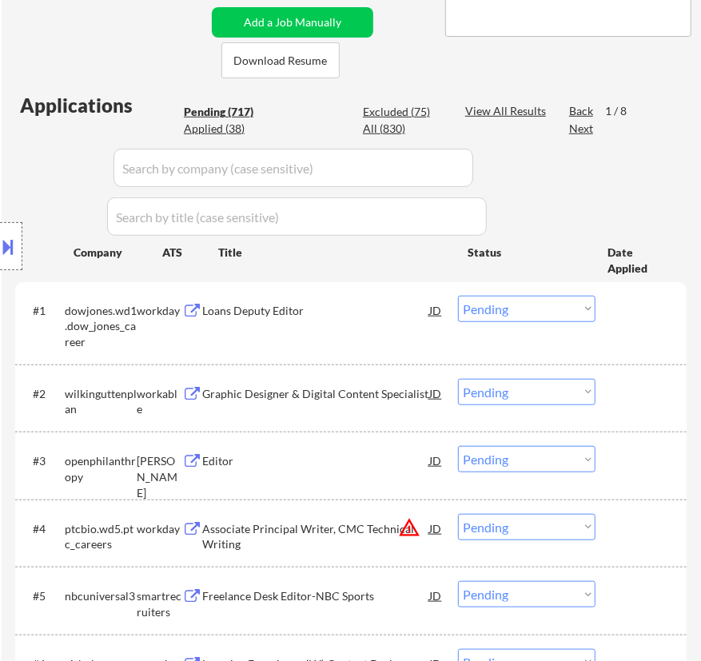
click at [284, 305] on div "Location Inclusions: Philadelphia, PA Camden, NJ Cherry Hill, NJ Wilmington, DE…" at bounding box center [143, 246] width 286 height 296
click at [318, 306] on div "Loans Deputy Editor" at bounding box center [315, 311] width 227 height 16
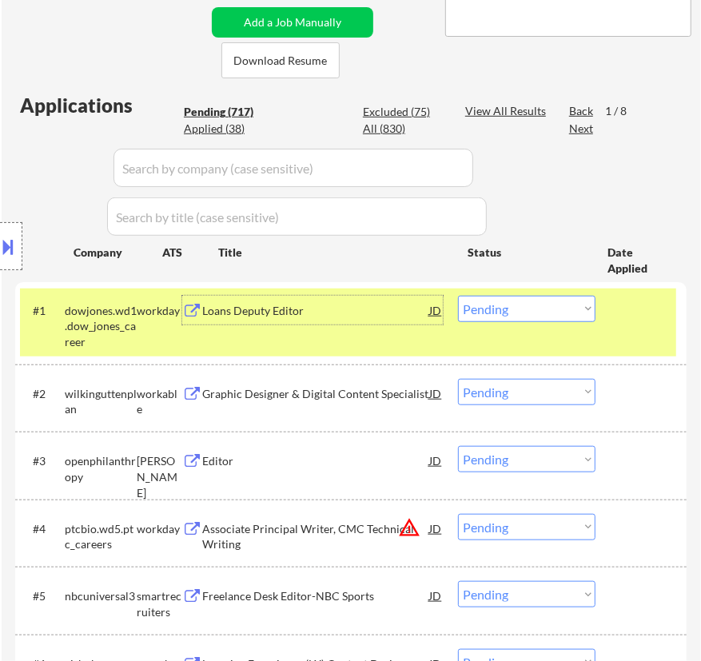
click at [495, 308] on select "Choose an option... Pending Applied Excluded (Questions) Excluded (Expired) Exc…" at bounding box center [526, 309] width 137 height 26
click at [458, 296] on select "Choose an option... Pending Applied Excluded (Questions) Excluded (Expired) Exc…" at bounding box center [526, 309] width 137 height 26
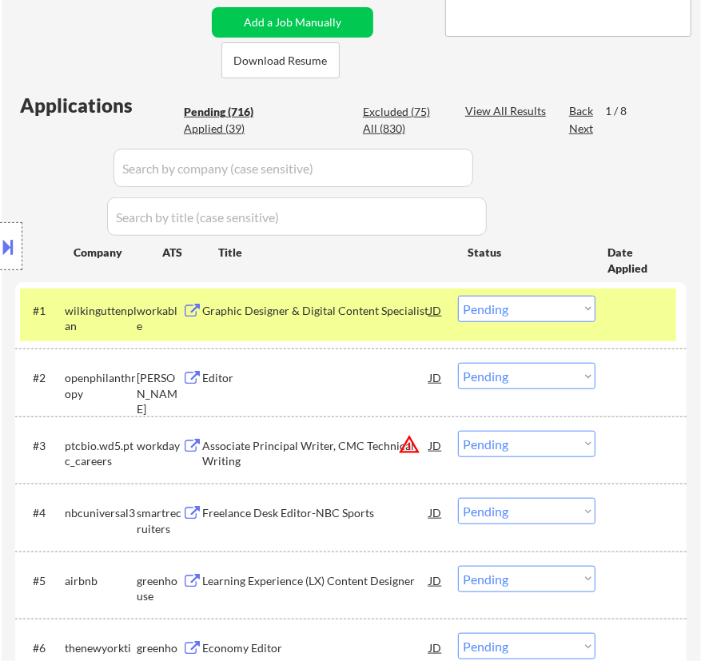
click at [364, 313] on div "Graphic Designer & Digital Content Specialist" at bounding box center [315, 311] width 227 height 16
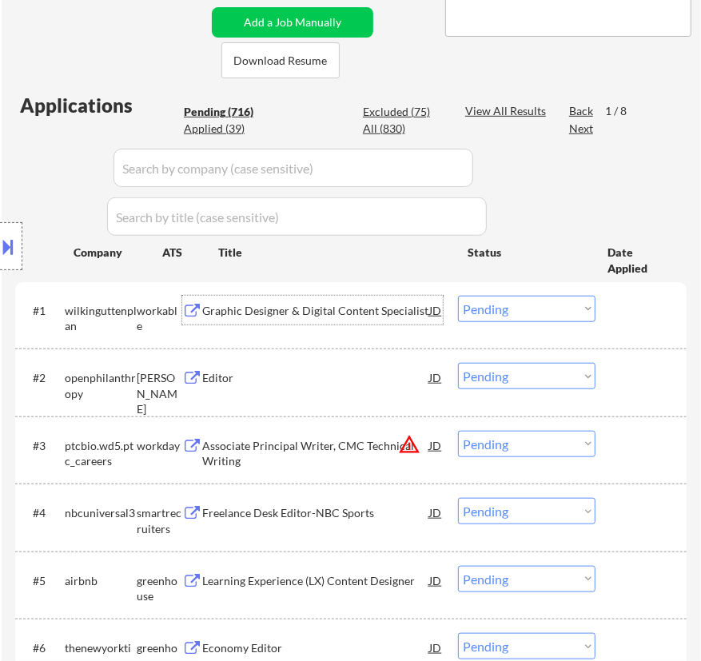
drag, startPoint x: 551, startPoint y: 308, endPoint x: 554, endPoint y: 318, distance: 10.7
click at [551, 308] on select "Choose an option... Pending Applied Excluded (Questions) Excluded (Expired) Exc…" at bounding box center [526, 309] width 137 height 26
click at [458, 296] on select "Choose an option... Pending Applied Excluded (Questions) Excluded (Expired) Exc…" at bounding box center [526, 309] width 137 height 26
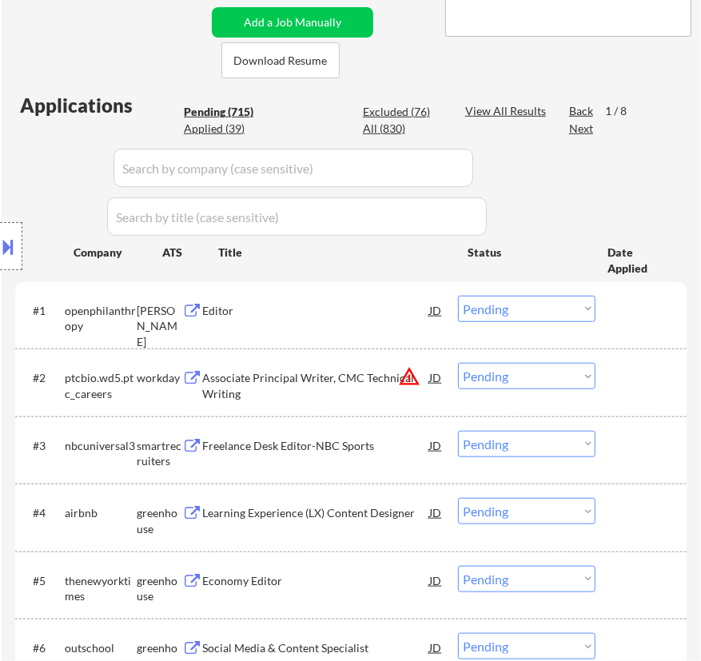
click at [387, 314] on div "Editor" at bounding box center [315, 311] width 227 height 16
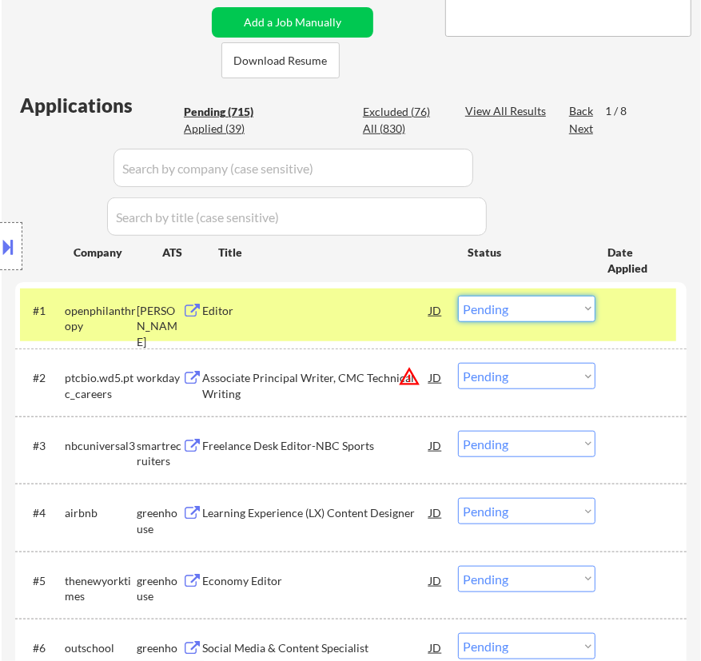
click at [519, 310] on select "Choose an option... Pending Applied Excluded (Questions) Excluded (Expired) Exc…" at bounding box center [526, 309] width 137 height 26
click at [458, 296] on select "Choose an option... Pending Applied Excluded (Questions) Excluded (Expired) Exc…" at bounding box center [526, 309] width 137 height 26
select select ""pending""
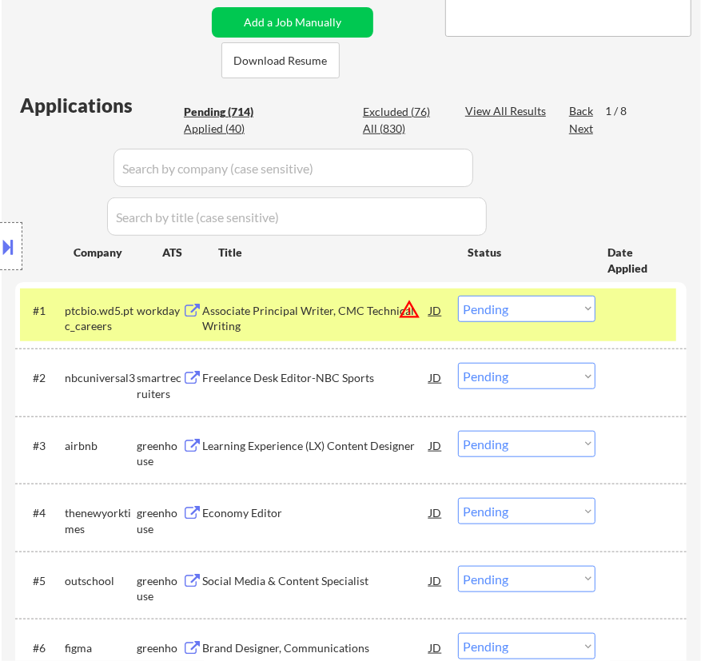
scroll to position [436, 0]
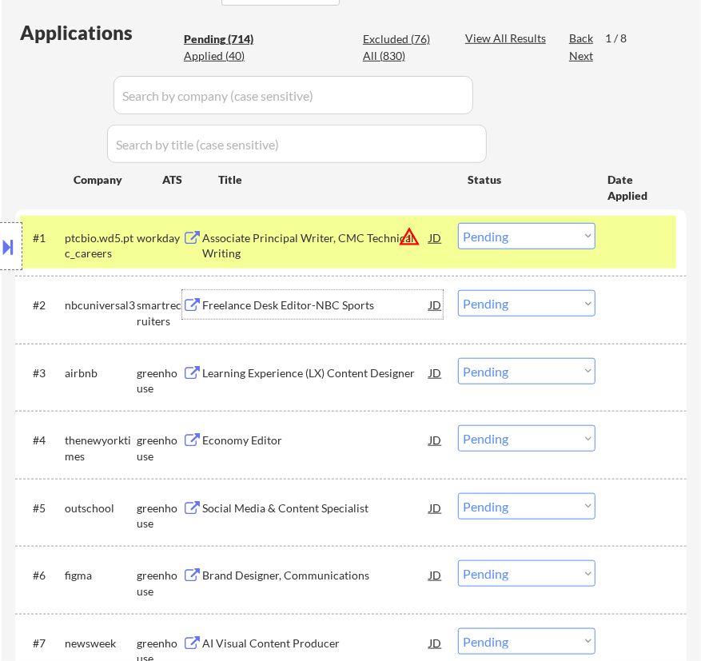
click at [373, 316] on div "Freelance Desk Editor-NBC Sports" at bounding box center [315, 304] width 227 height 29
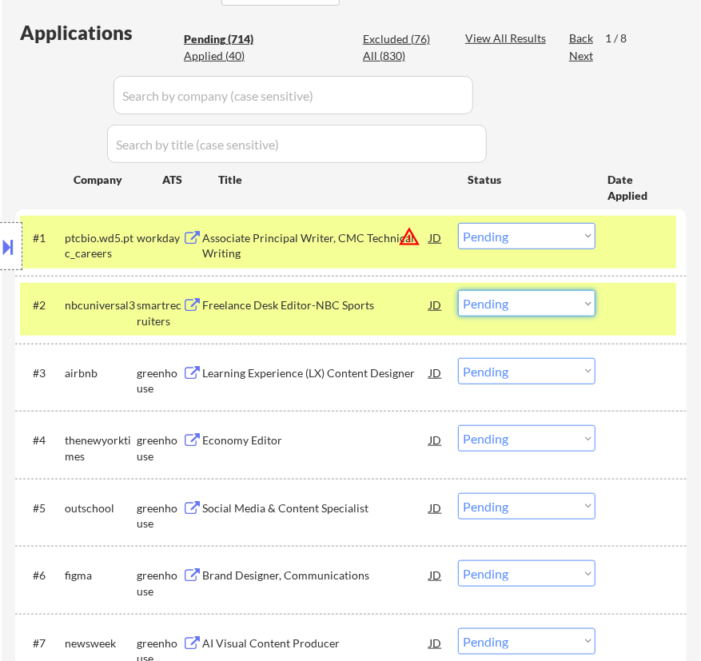
click at [533, 295] on select "Choose an option... Pending Applied Excluded (Questions) Excluded (Expired) Exc…" at bounding box center [526, 303] width 137 height 26
click at [458, 290] on select "Choose an option... Pending Applied Excluded (Questions) Excluded (Expired) Exc…" at bounding box center [526, 303] width 137 height 26
select select ""pending""
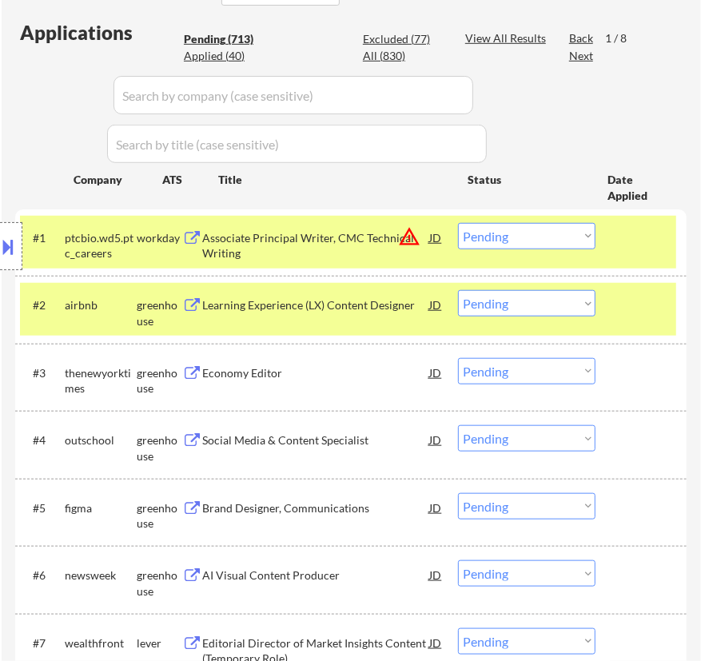
click at [361, 237] on div "Associate Principal Writer, CMC Technical Writing" at bounding box center [315, 245] width 227 height 31
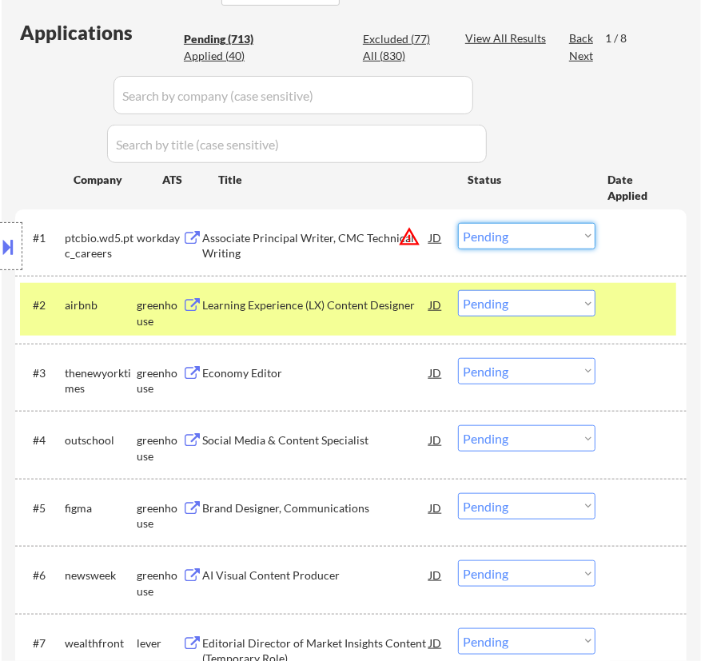
click at [527, 231] on select "Choose an option... Pending Applied Excluded (Questions) Excluded (Expired) Exc…" at bounding box center [526, 236] width 137 height 26
click at [458, 223] on select "Choose an option... Pending Applied Excluded (Questions) Excluded (Expired) Exc…" at bounding box center [526, 236] width 137 height 26
select select ""pending""
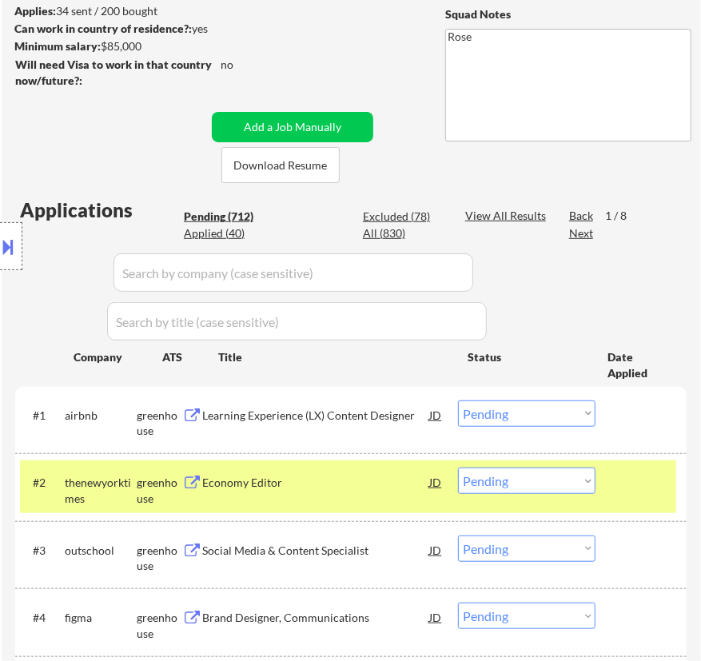
scroll to position [217, 0]
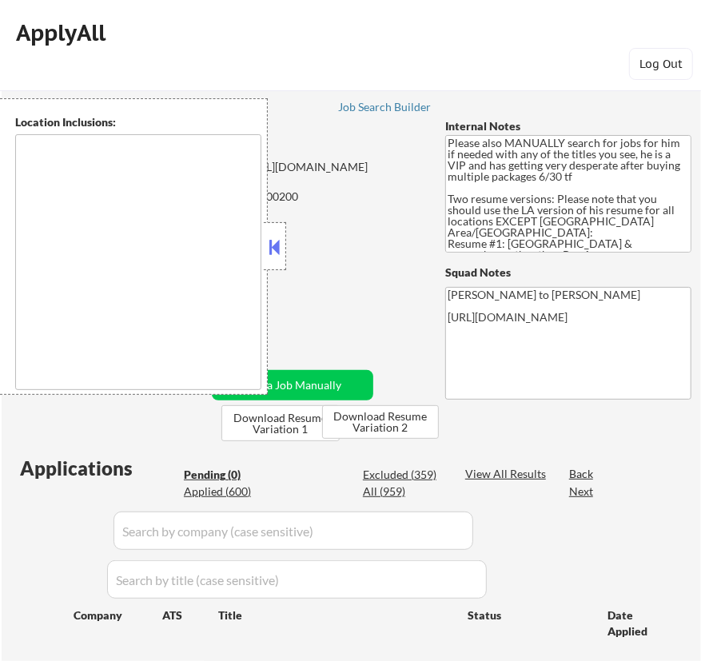
type textarea "Los Angeles, CA Glendale, CA Burbank, CA Pasadena, CA Santa Monica, CA Beverly …"
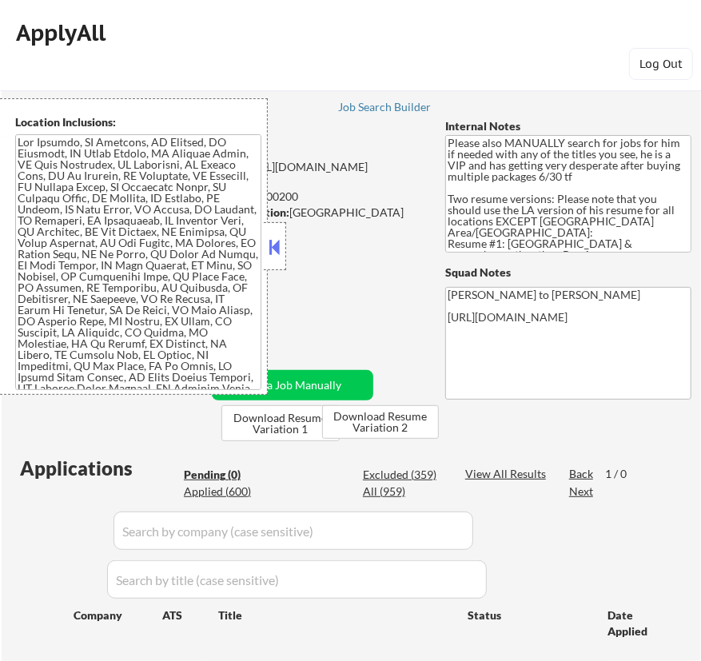
click at [280, 248] on button at bounding box center [275, 247] width 18 height 24
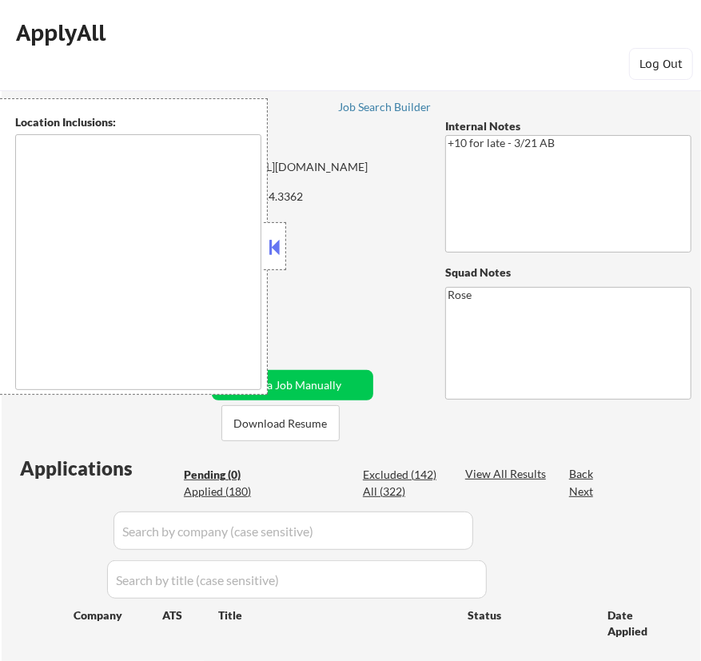
type textarea "[GEOGRAPHIC_DATA], [GEOGRAPHIC_DATA] [GEOGRAPHIC_DATA], [GEOGRAPHIC_DATA] [GEOG…"
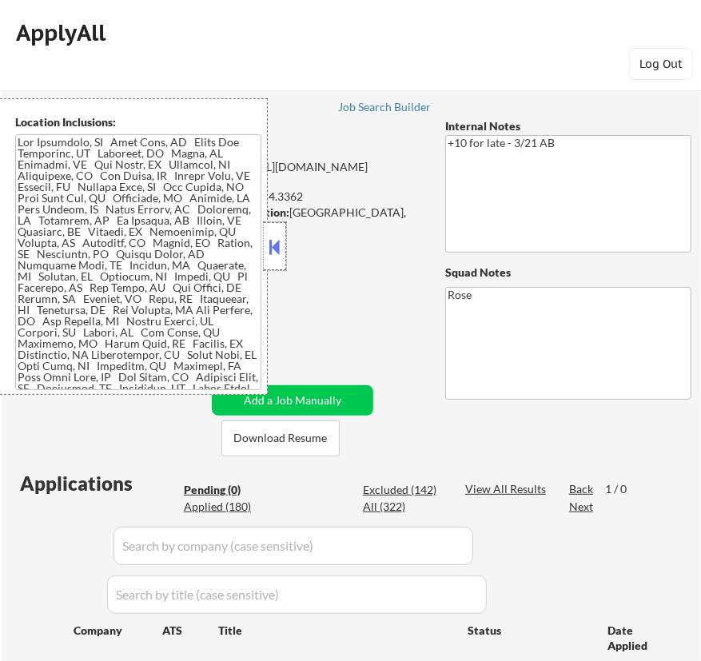
drag, startPoint x: 265, startPoint y: 237, endPoint x: 281, endPoint y: 244, distance: 17.5
click at [265, 240] on div at bounding box center [275, 246] width 22 height 48
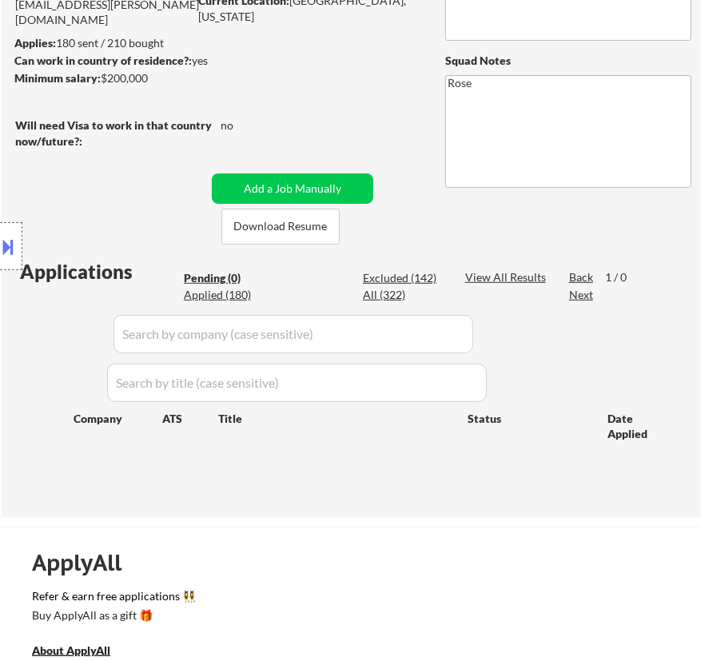
scroll to position [217, 0]
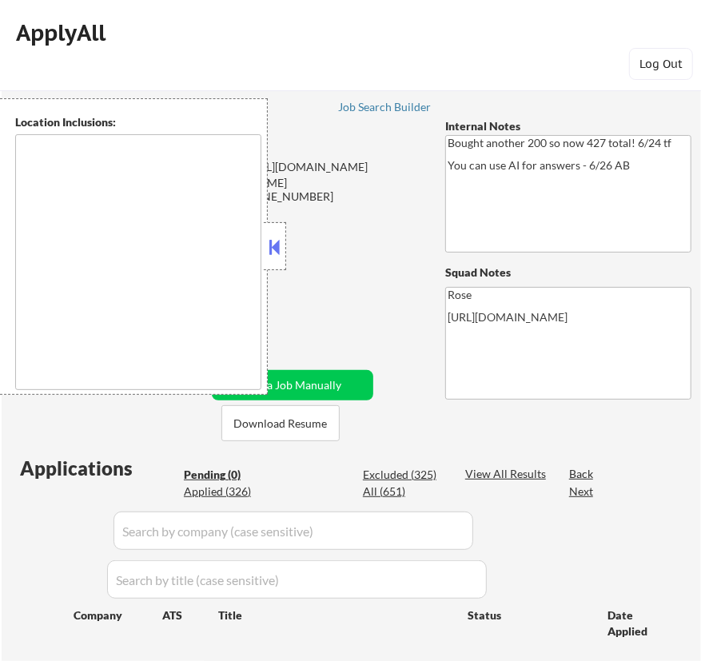
type textarea "[GEOGRAPHIC_DATA], [GEOGRAPHIC_DATA] [GEOGRAPHIC_DATA], [GEOGRAPHIC_DATA] [GEOG…"
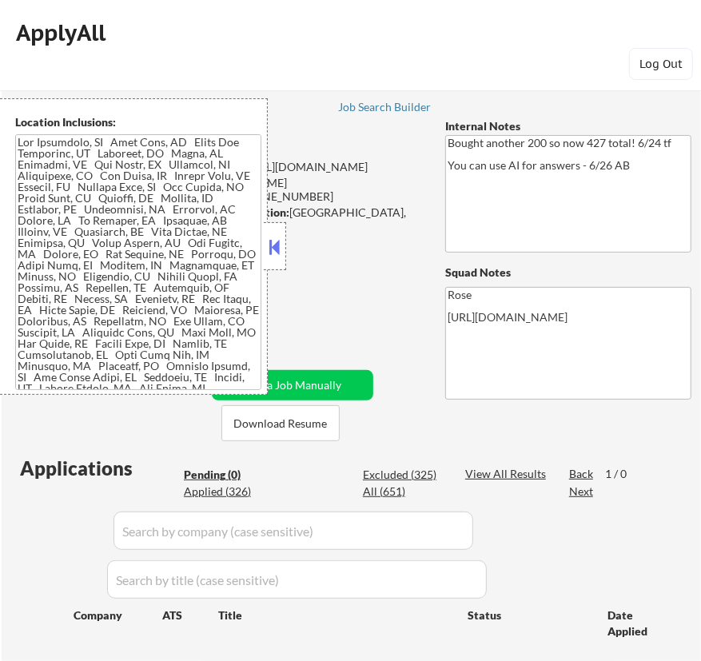
click at [281, 245] on button at bounding box center [275, 247] width 18 height 24
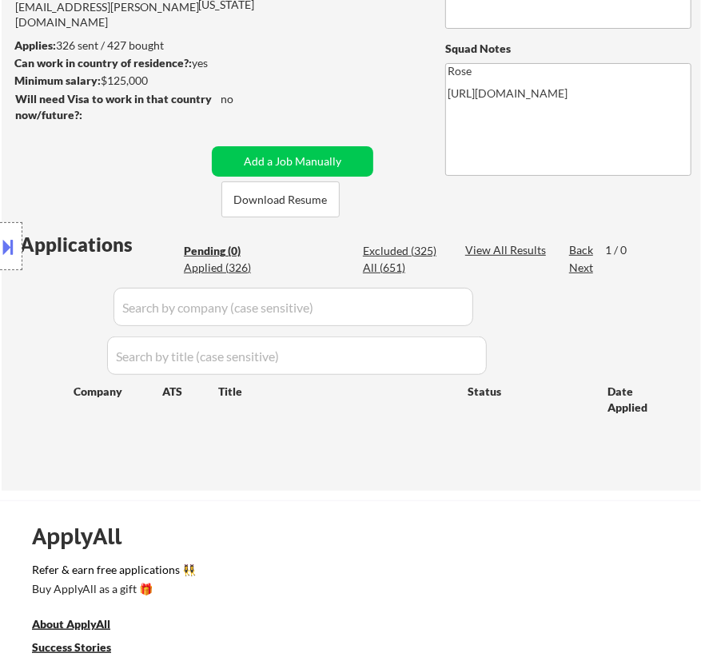
scroll to position [217, 0]
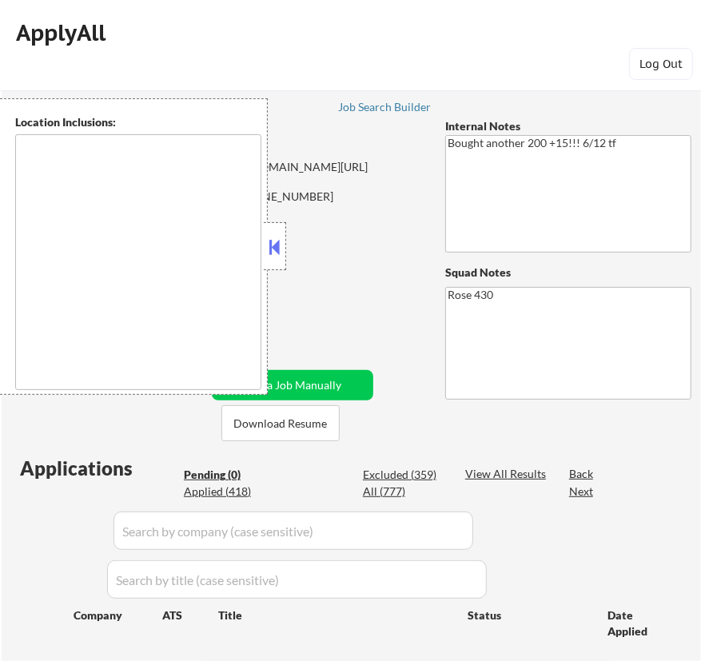
type textarea "St Paul, MN Minneapolis, MN Roseville, MN Maplewood, MN Little Canada, MN West …"
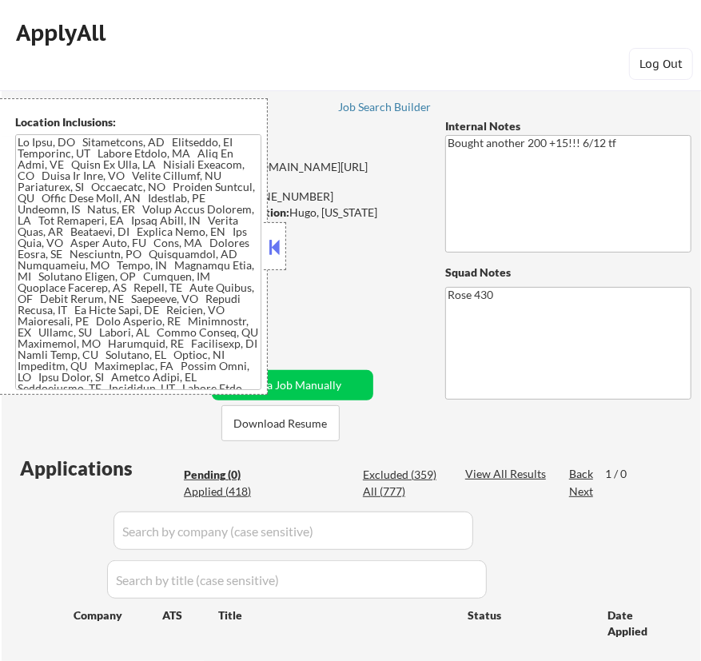
click at [282, 245] on button at bounding box center [275, 247] width 18 height 24
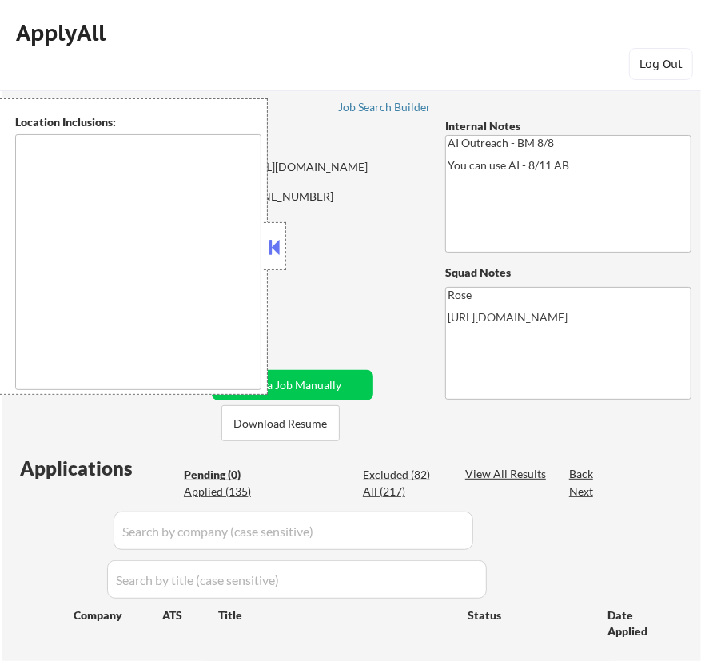
type textarea "[GEOGRAPHIC_DATA], [GEOGRAPHIC_DATA] [GEOGRAPHIC_DATA], [GEOGRAPHIC_DATA] [GEOG…"
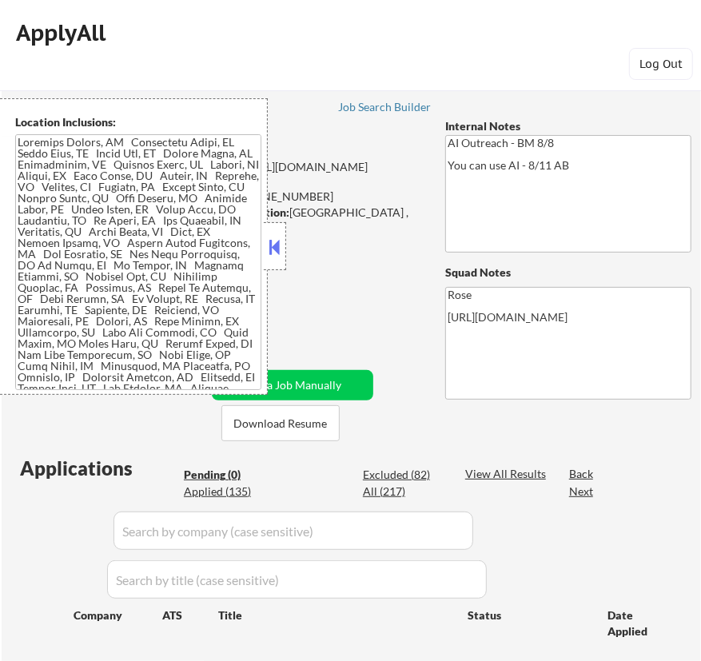
click at [280, 245] on button at bounding box center [275, 247] width 18 height 24
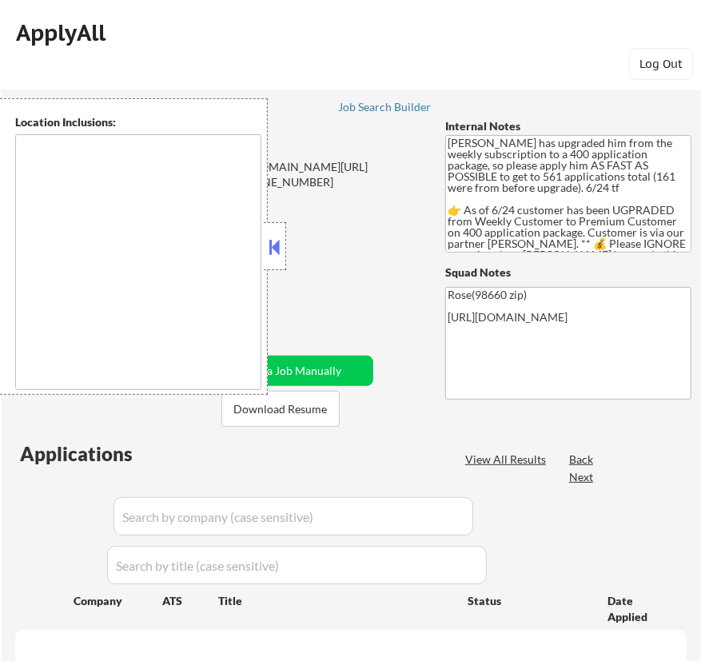
select select ""pending""
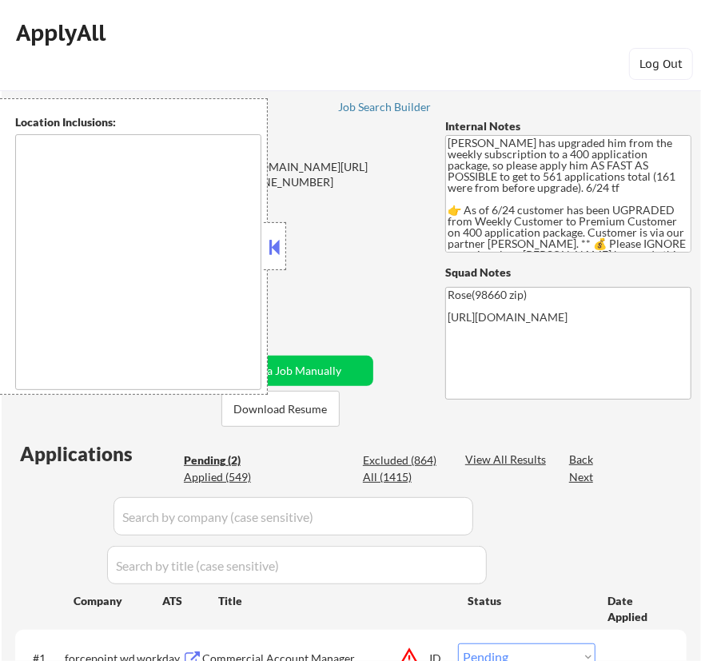
type textarea "Portland, OR Vancouver, WA Beaverton, OR Gresham, OR Hillsboro, OR Lake Oswego,…"
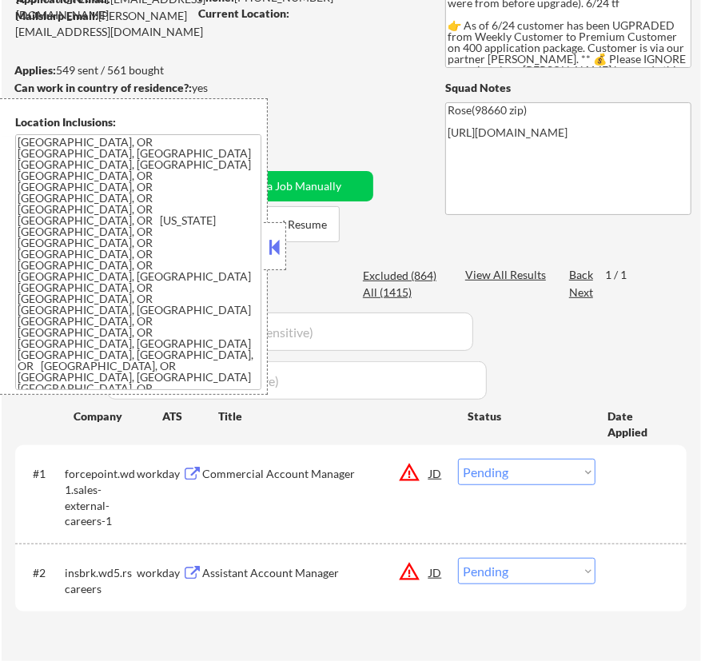
scroll to position [217, 0]
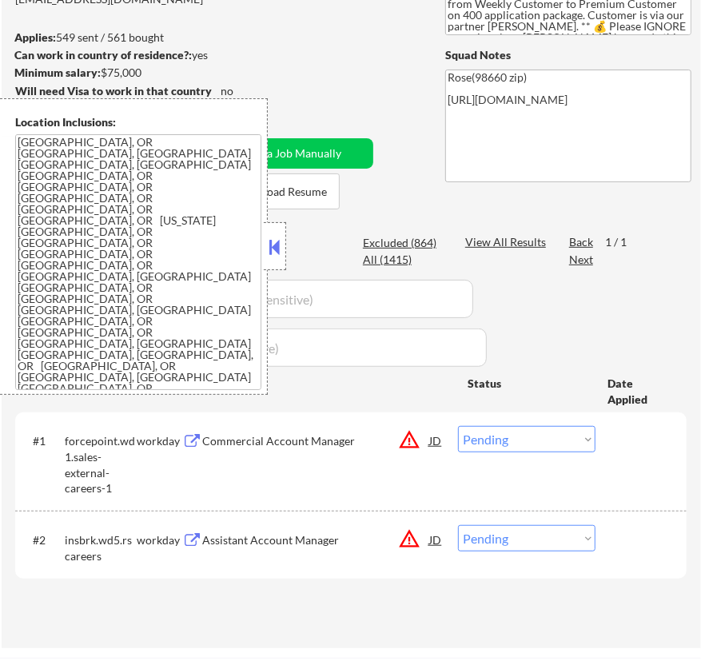
click at [275, 242] on button at bounding box center [275, 247] width 18 height 24
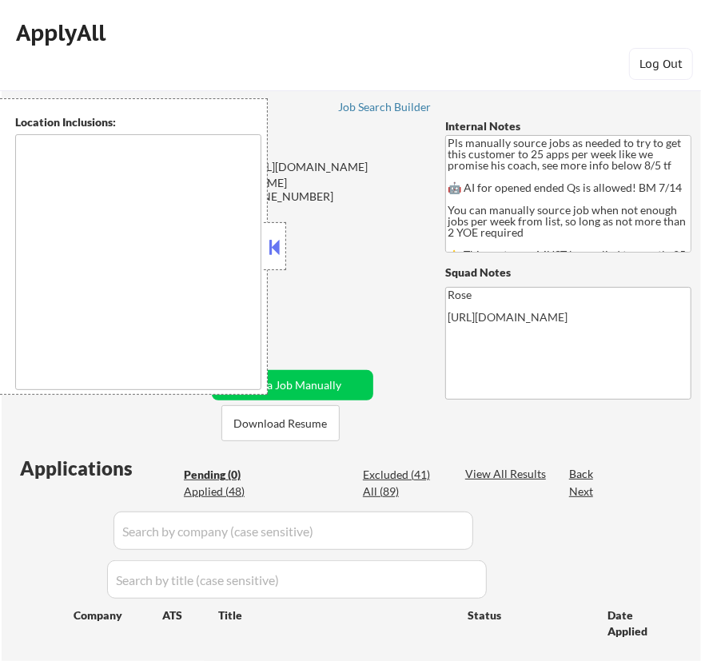
type textarea "Here is a list of metro areas, cities, and towns within approximately a 30-minu…"
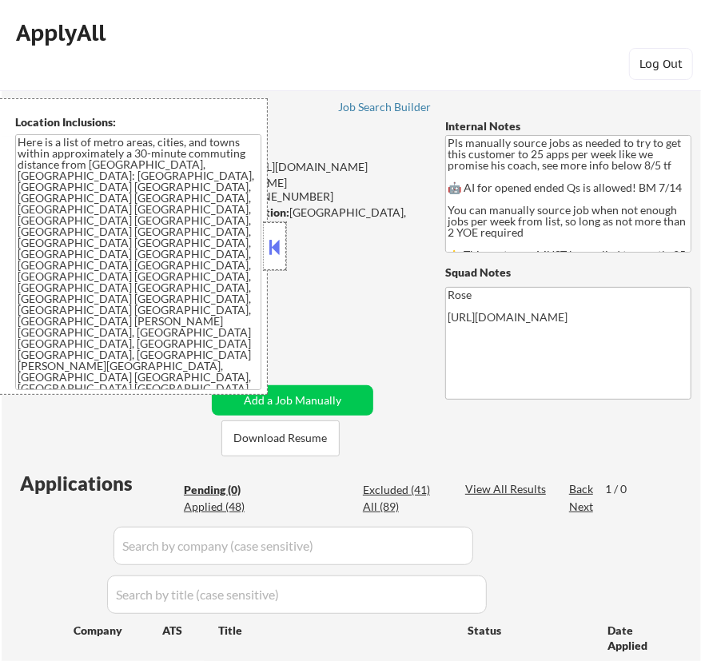
click at [284, 249] on div at bounding box center [275, 246] width 22 height 48
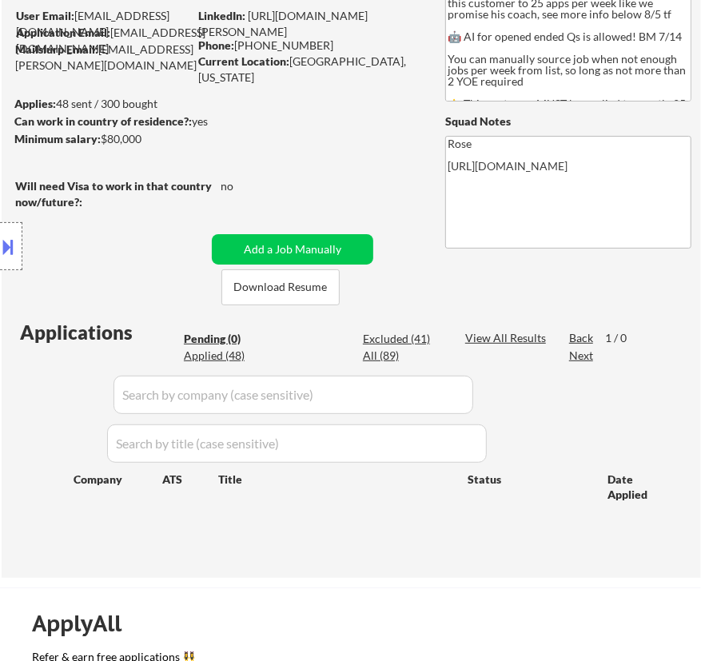
scroll to position [145, 0]
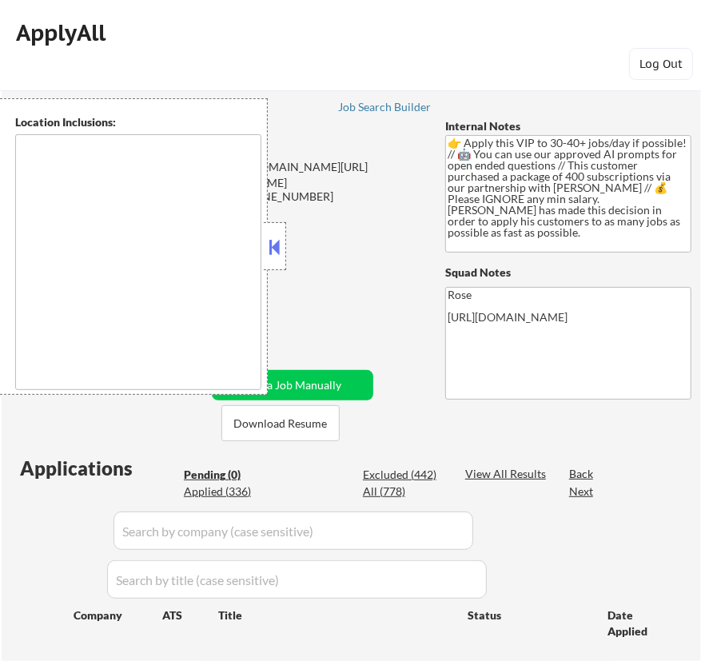
type textarea "remote"
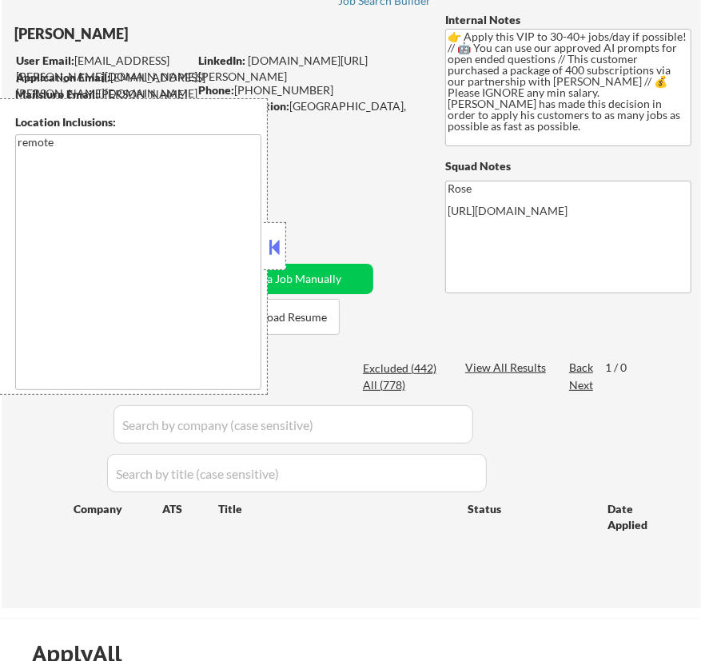
scroll to position [145, 0]
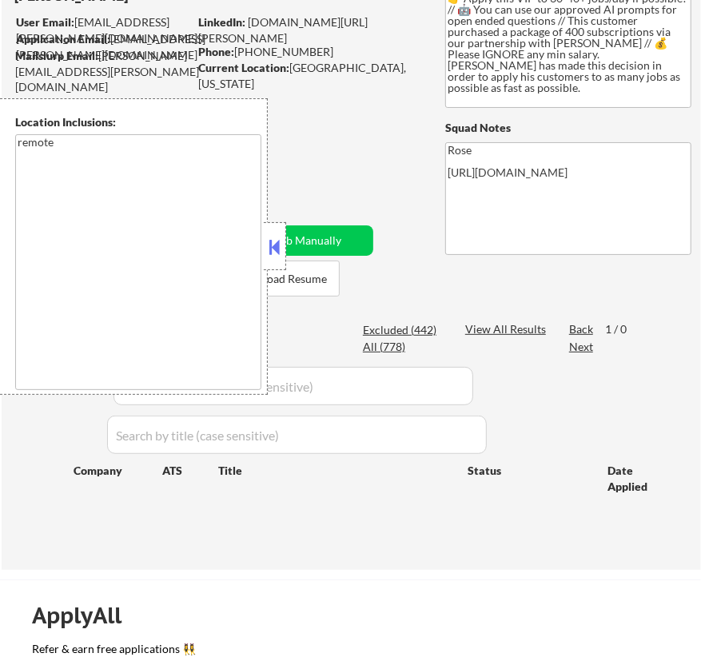
click at [272, 235] on button at bounding box center [275, 247] width 18 height 24
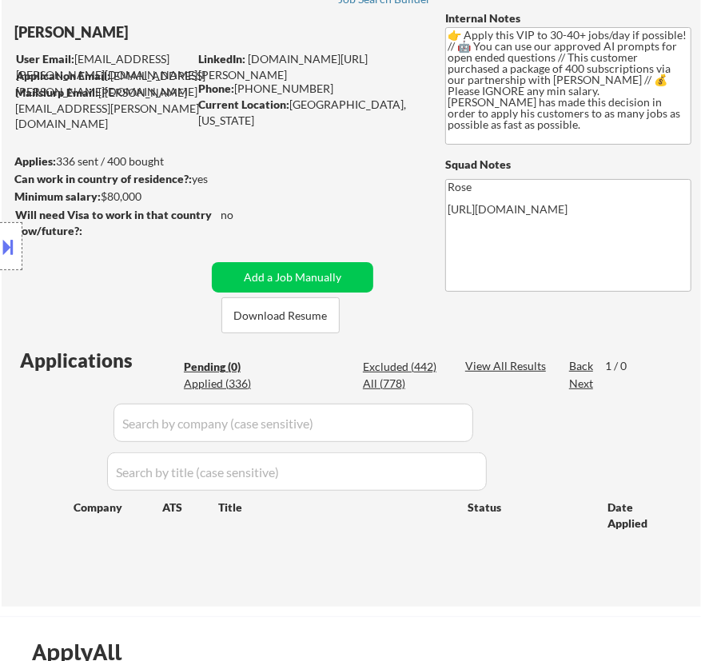
scroll to position [72, 0]
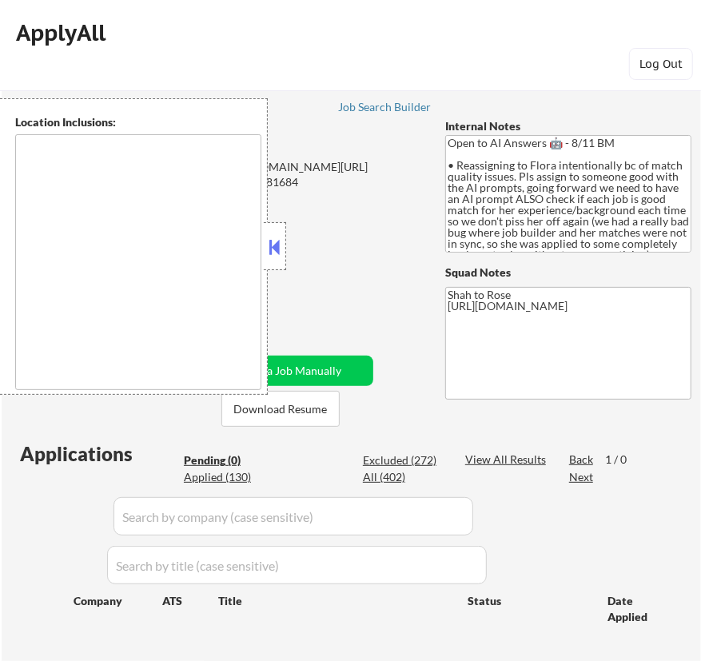
type textarea "remote"
click at [279, 249] on button at bounding box center [275, 247] width 18 height 24
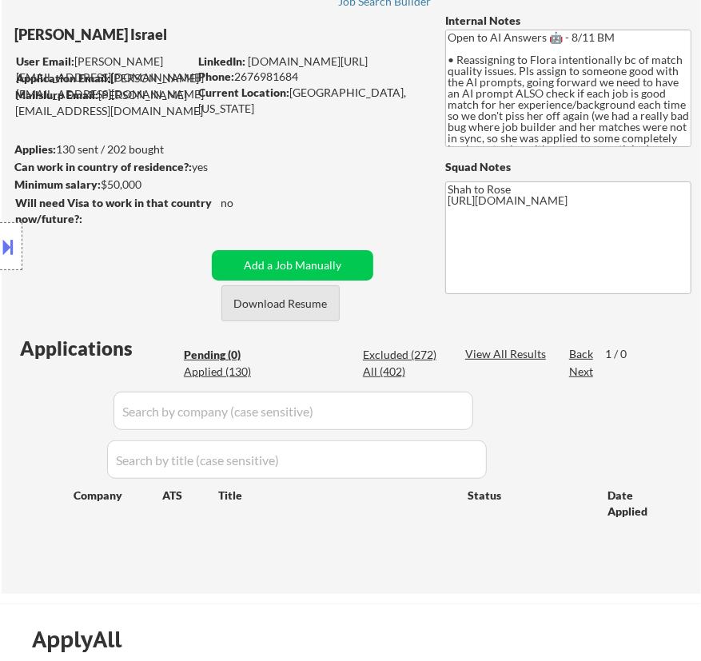
scroll to position [72, 0]
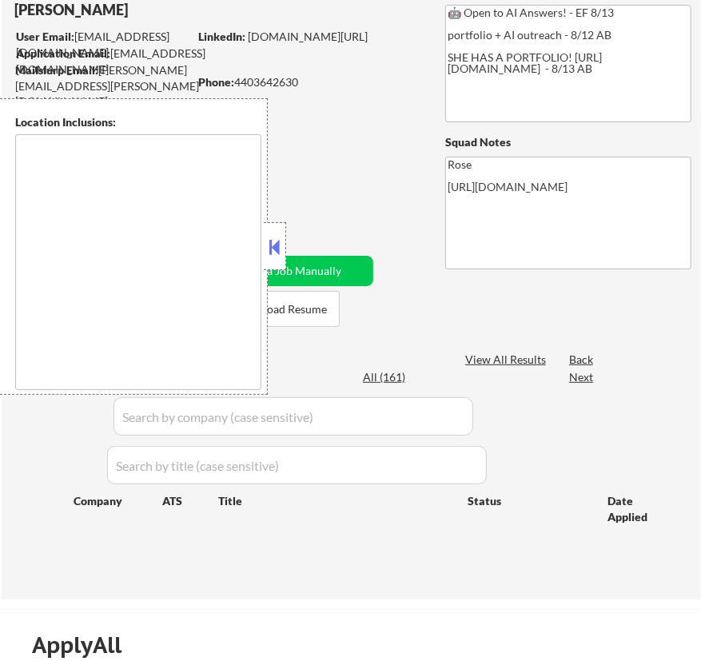
scroll to position [145, 0]
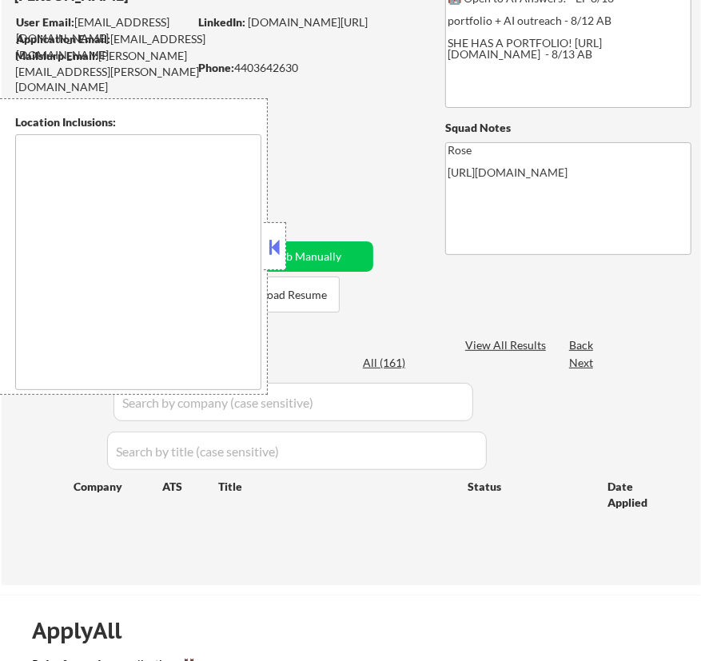
type textarea "[GEOGRAPHIC_DATA], [GEOGRAPHIC_DATA] [GEOGRAPHIC_DATA], [GEOGRAPHIC_DATA] [GEOG…"
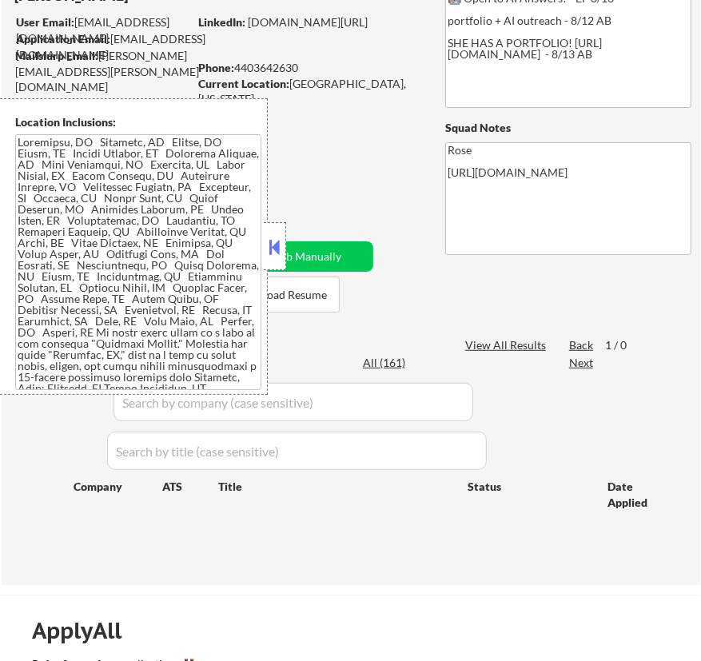
click at [283, 241] on button at bounding box center [275, 247] width 18 height 24
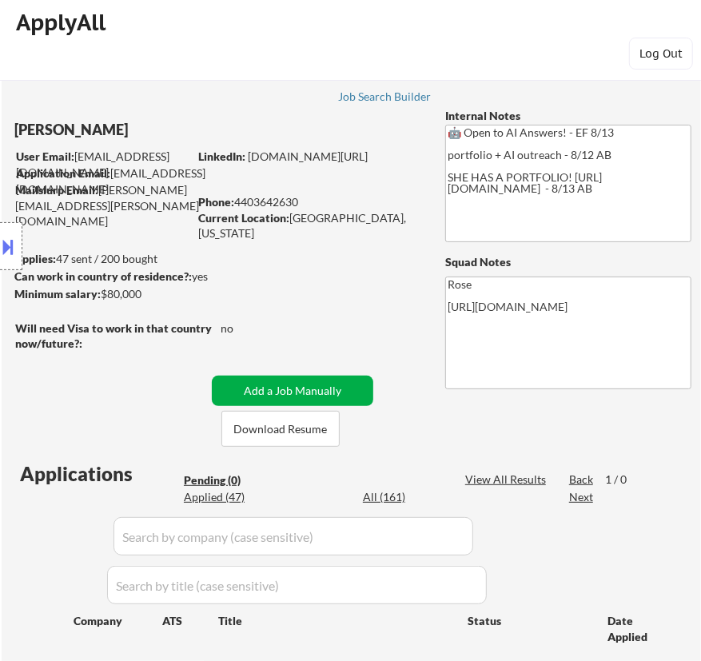
scroll to position [0, 0]
